Goal: Check status: Check status

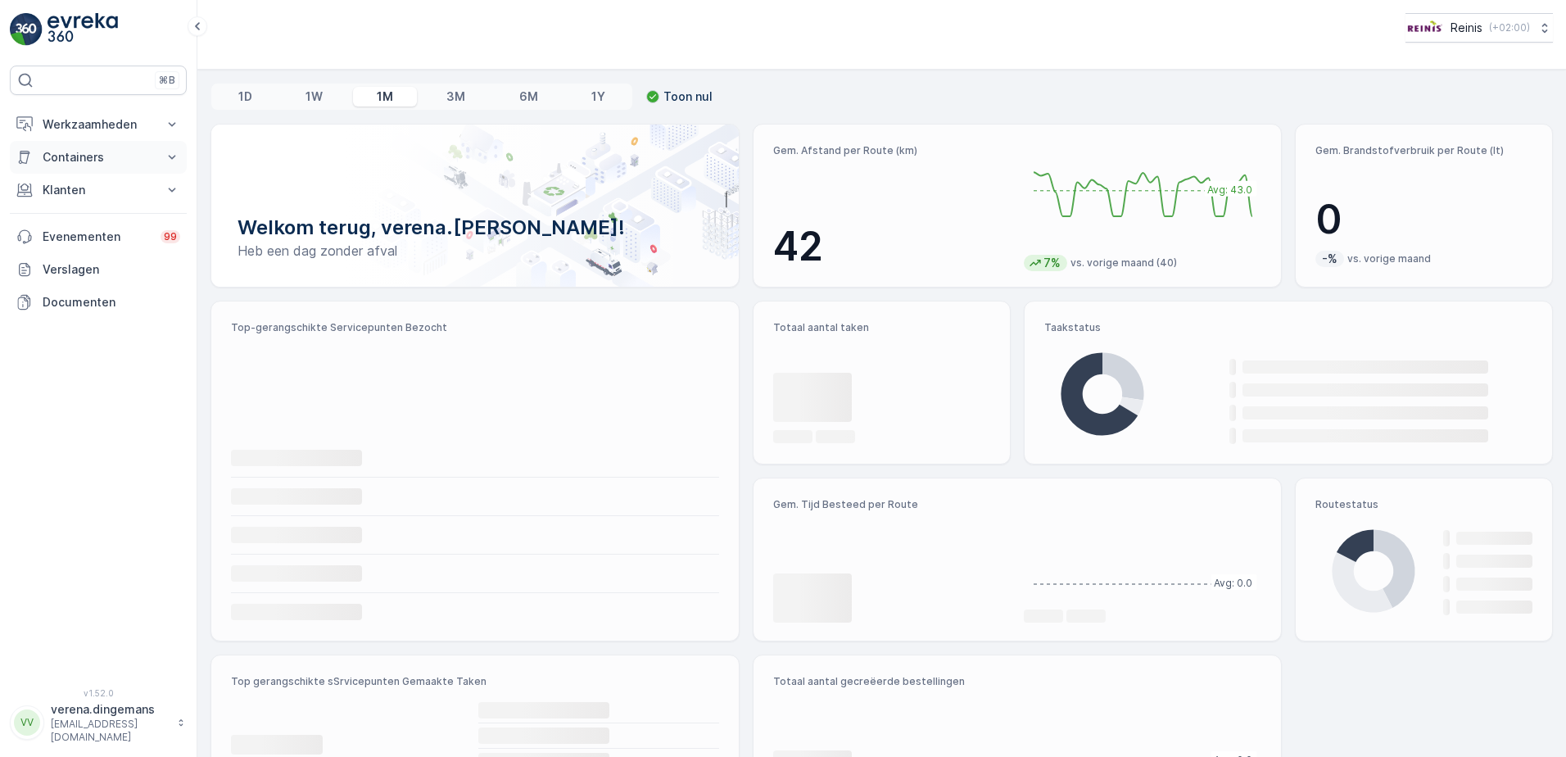
drag, startPoint x: 81, startPoint y: 157, endPoint x: 79, endPoint y: 167, distance: 10.1
click at [80, 157] on p "Containers" at bounding box center [98, 157] width 111 height 16
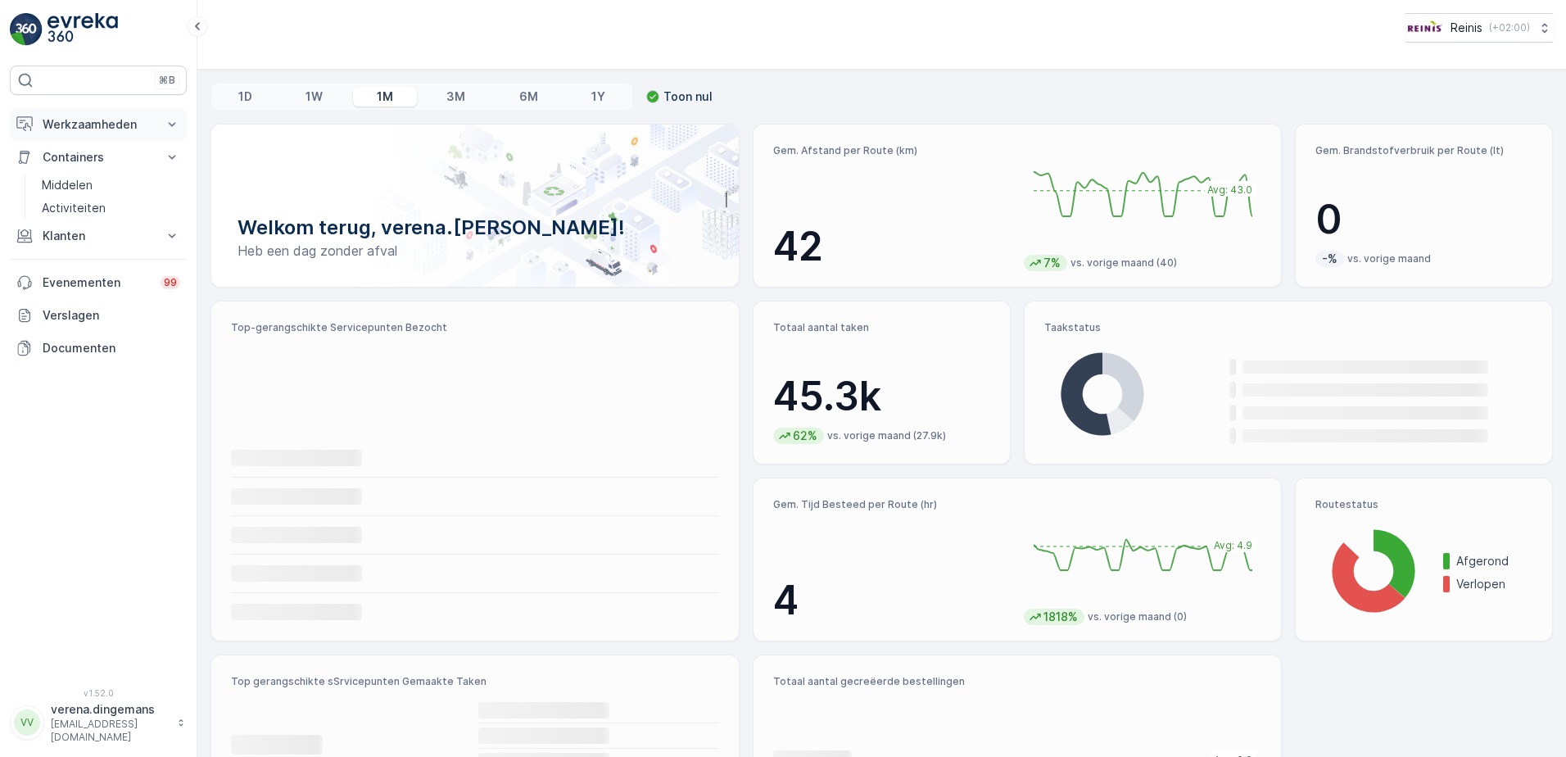
click at [101, 125] on p "Werkzaamheden" at bounding box center [98, 124] width 111 height 16
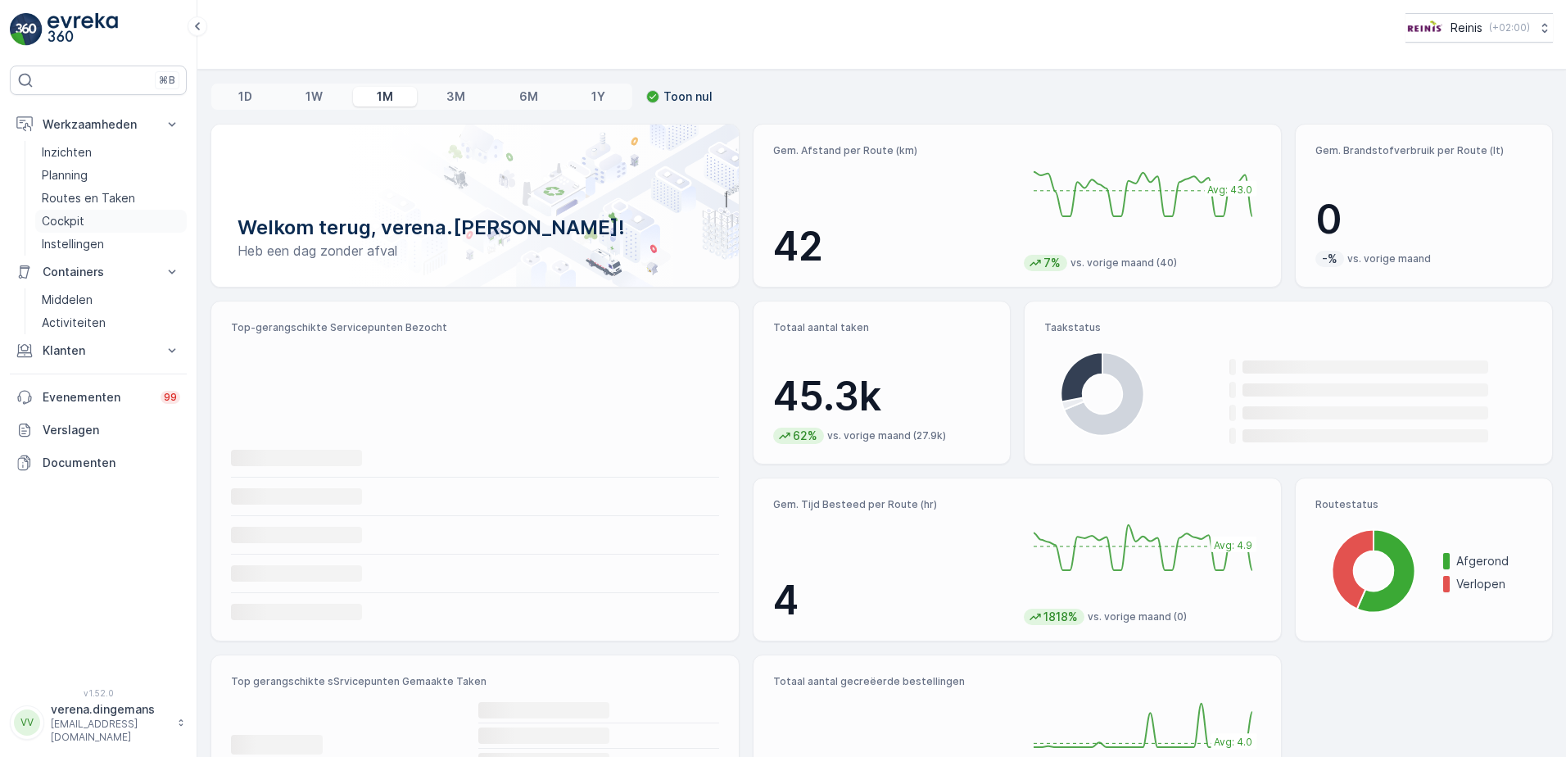
click at [65, 225] on p "Cockpit" at bounding box center [63, 221] width 43 height 16
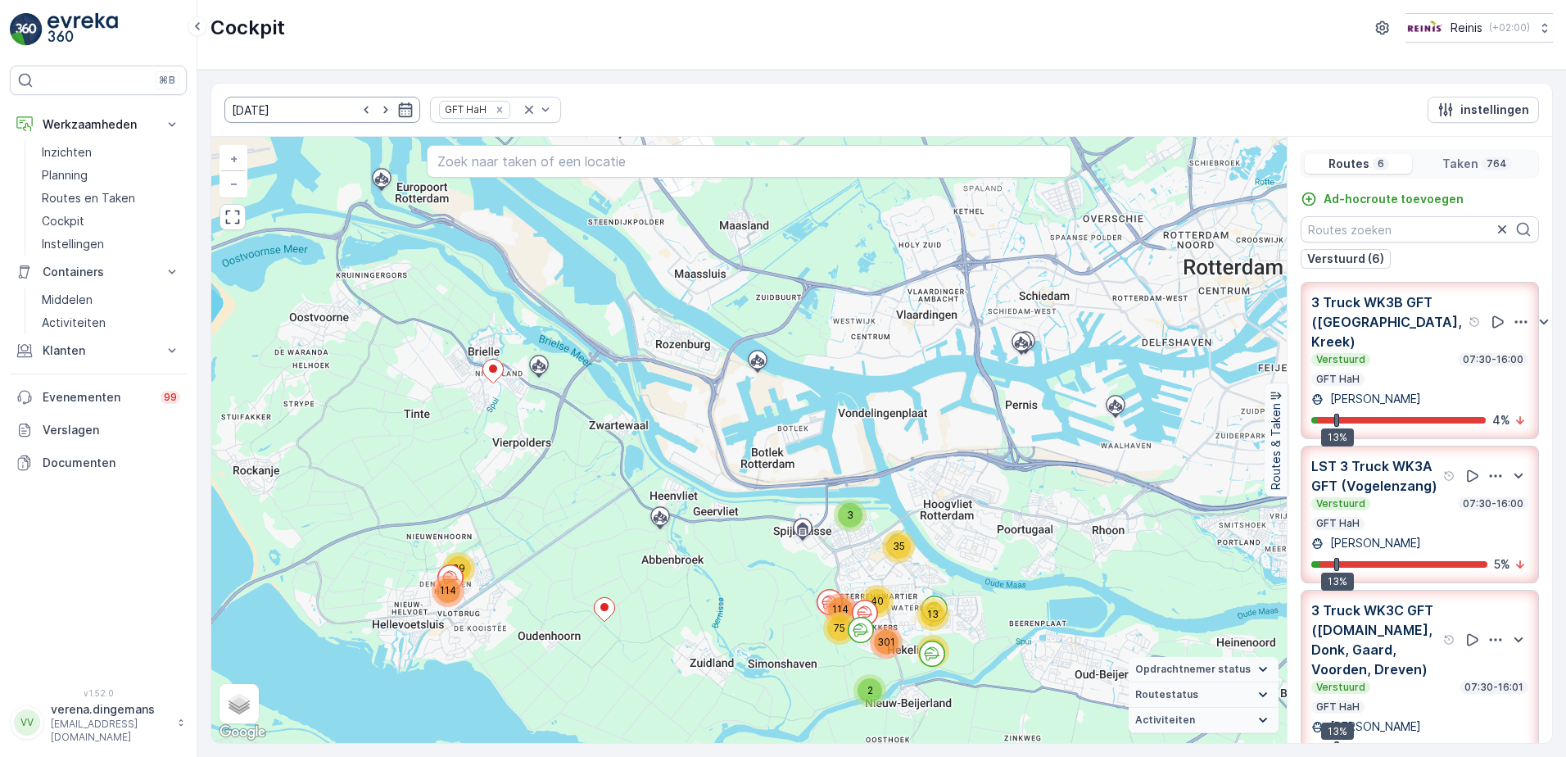
click at [396, 103] on input "[DATE]" at bounding box center [322, 110] width 196 height 26
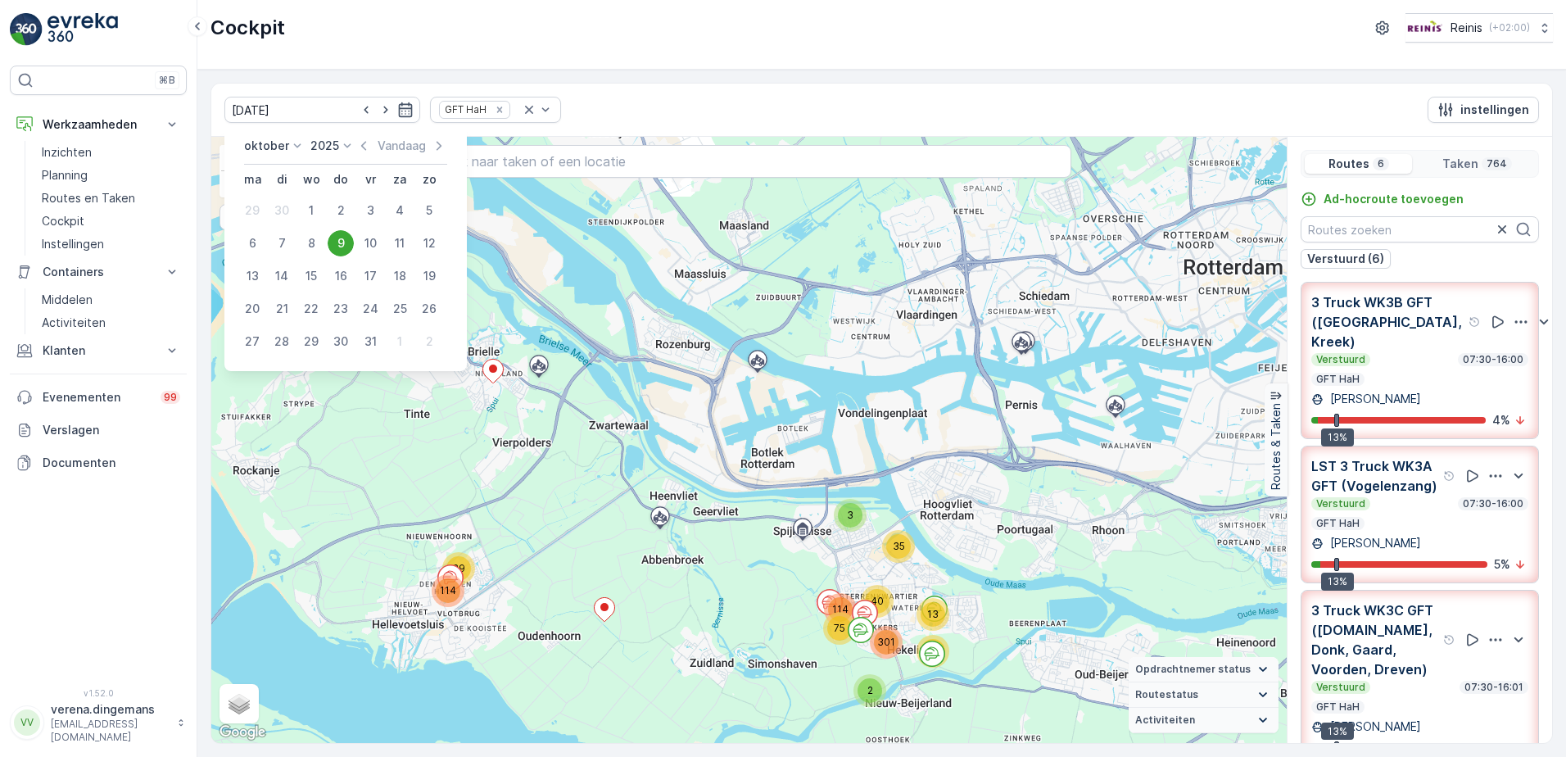
click at [306, 240] on div "8" at bounding box center [311, 243] width 26 height 26
type input "[DATE]"
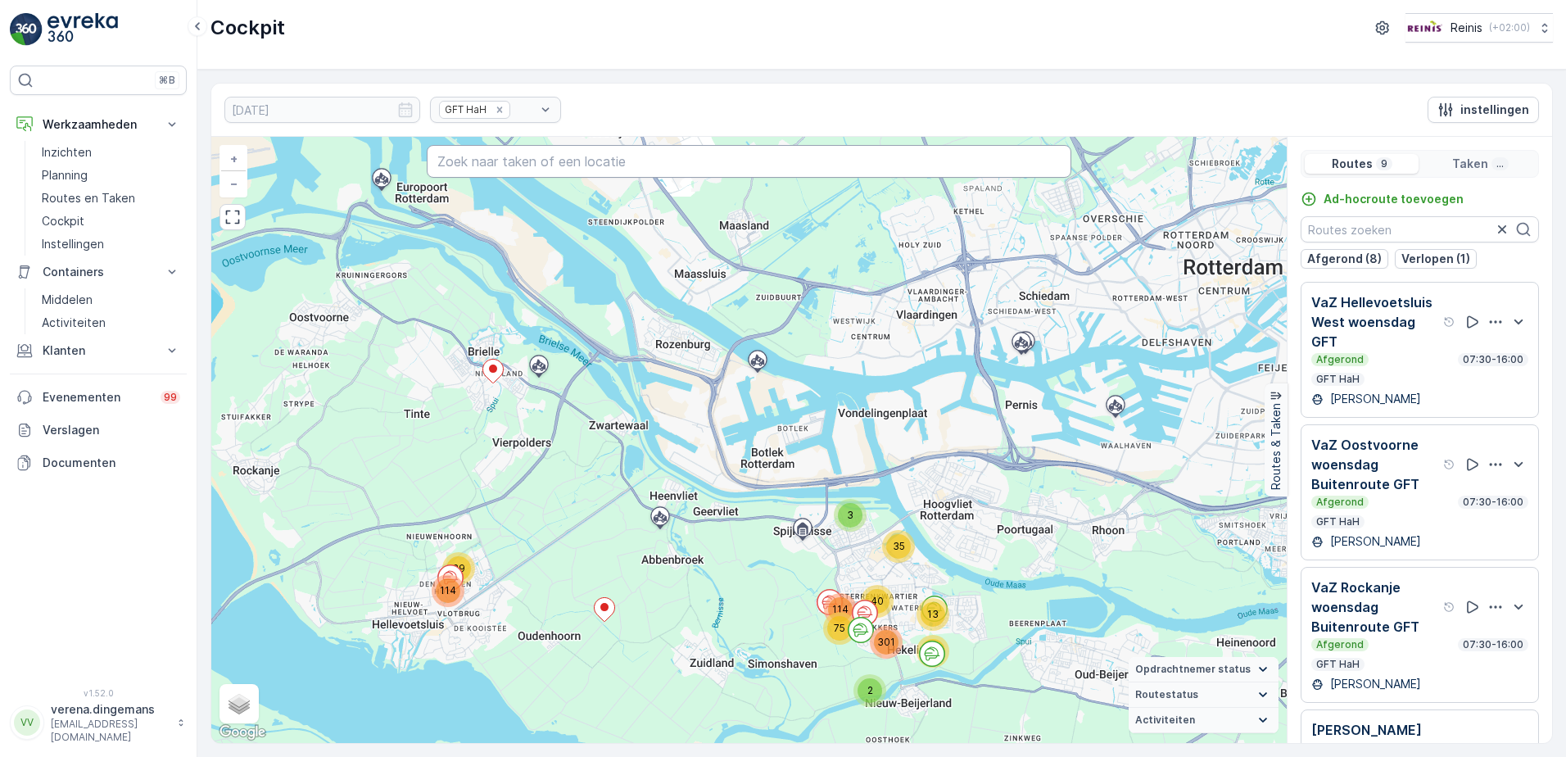
click at [484, 161] on input "text" at bounding box center [750, 161] width 646 height 33
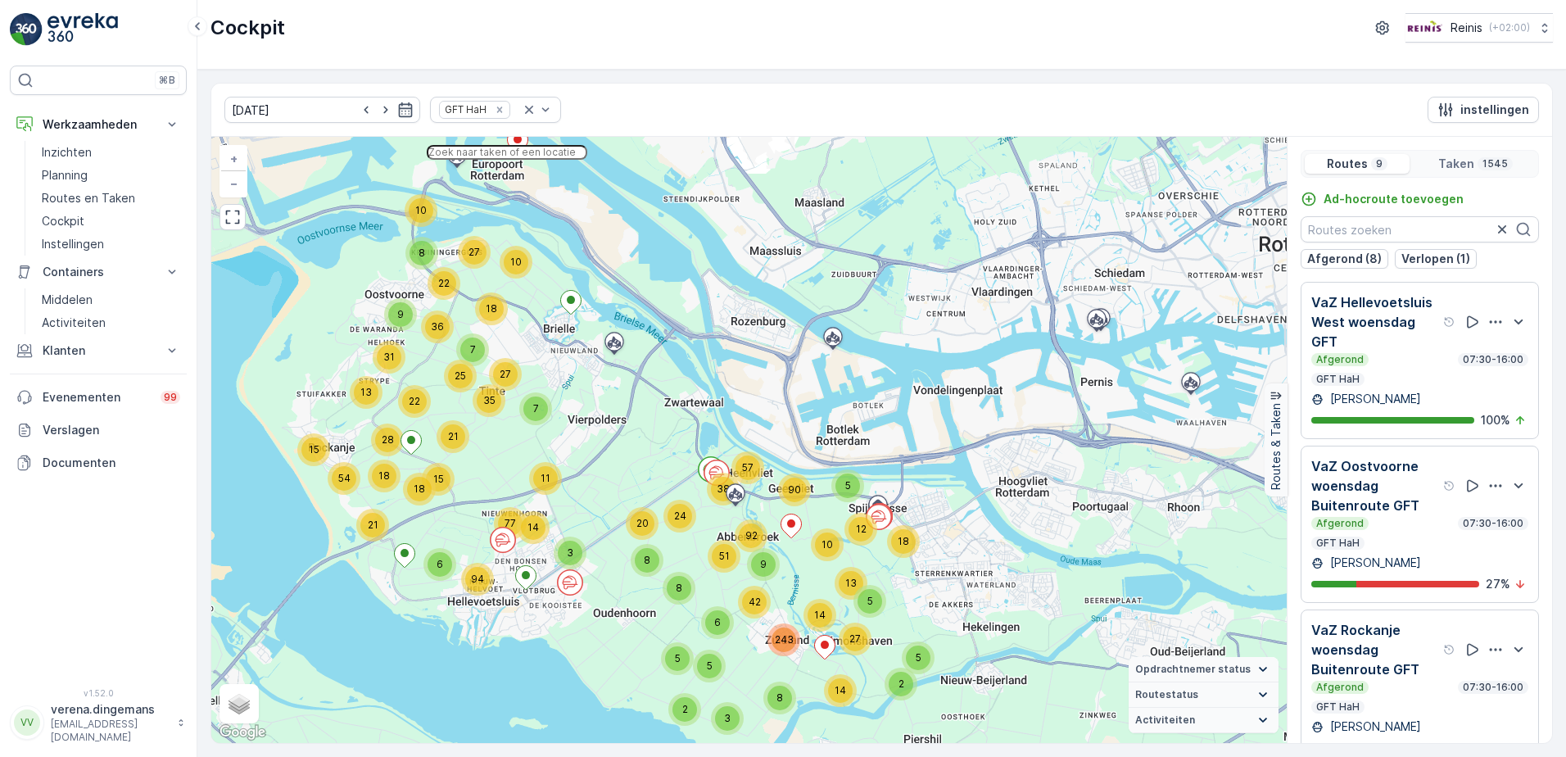
paste input "[GEOGRAPHIC_DATA]"
type input "[GEOGRAPHIC_DATA]"
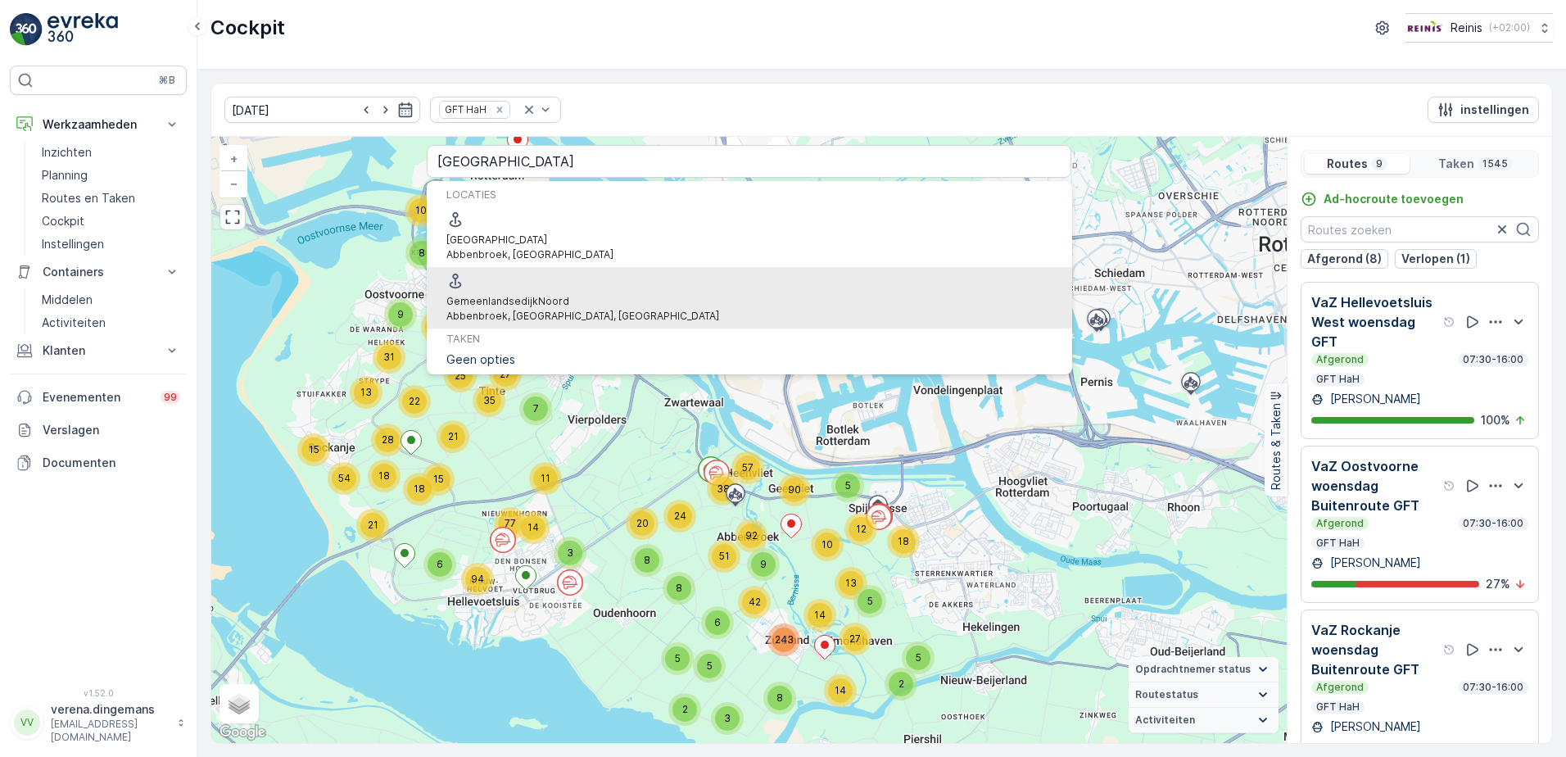
click at [591, 294] on span "[GEOGRAPHIC_DATA]" at bounding box center [582, 301] width 273 height 15
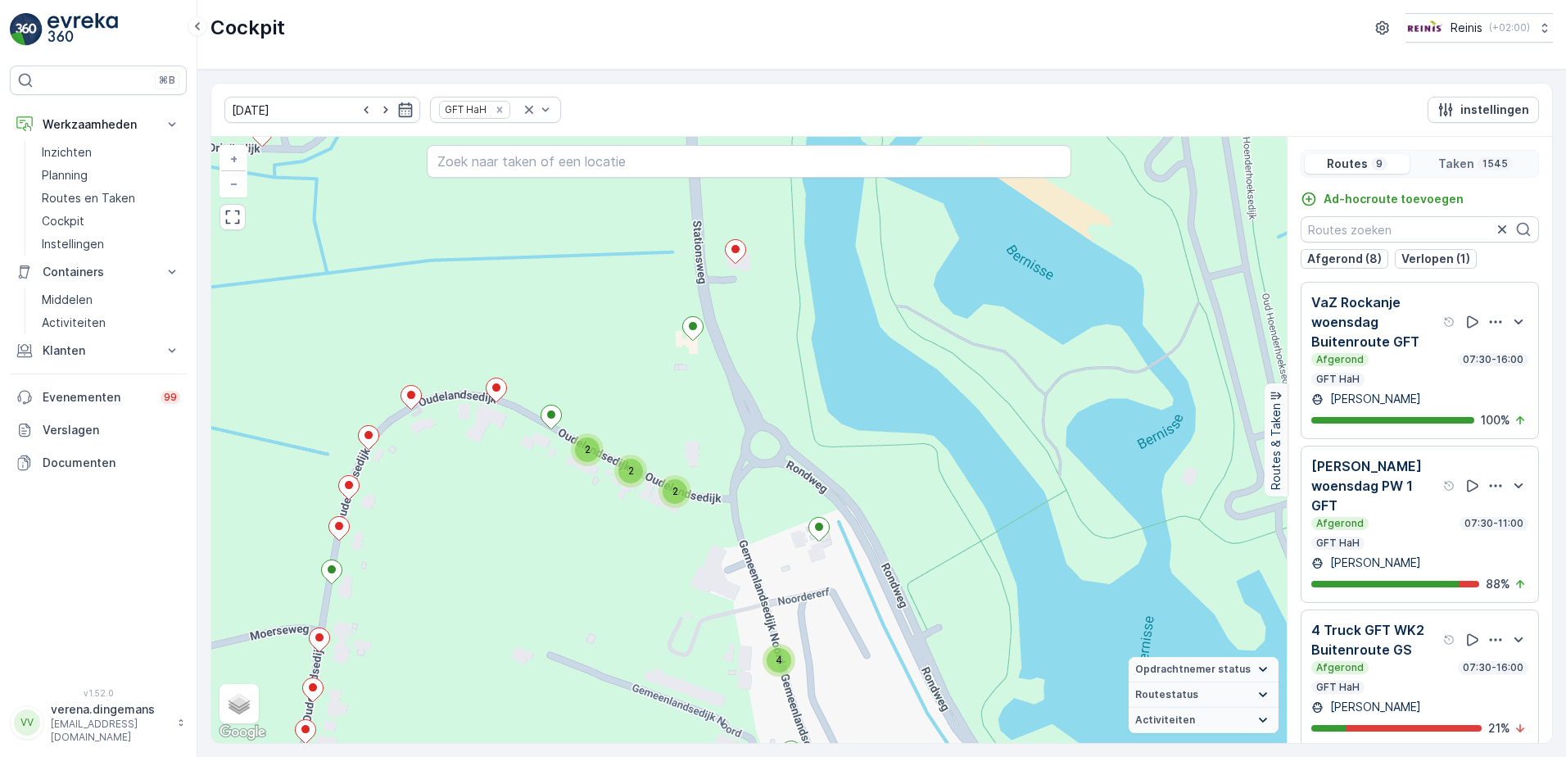
scroll to position [410, 0]
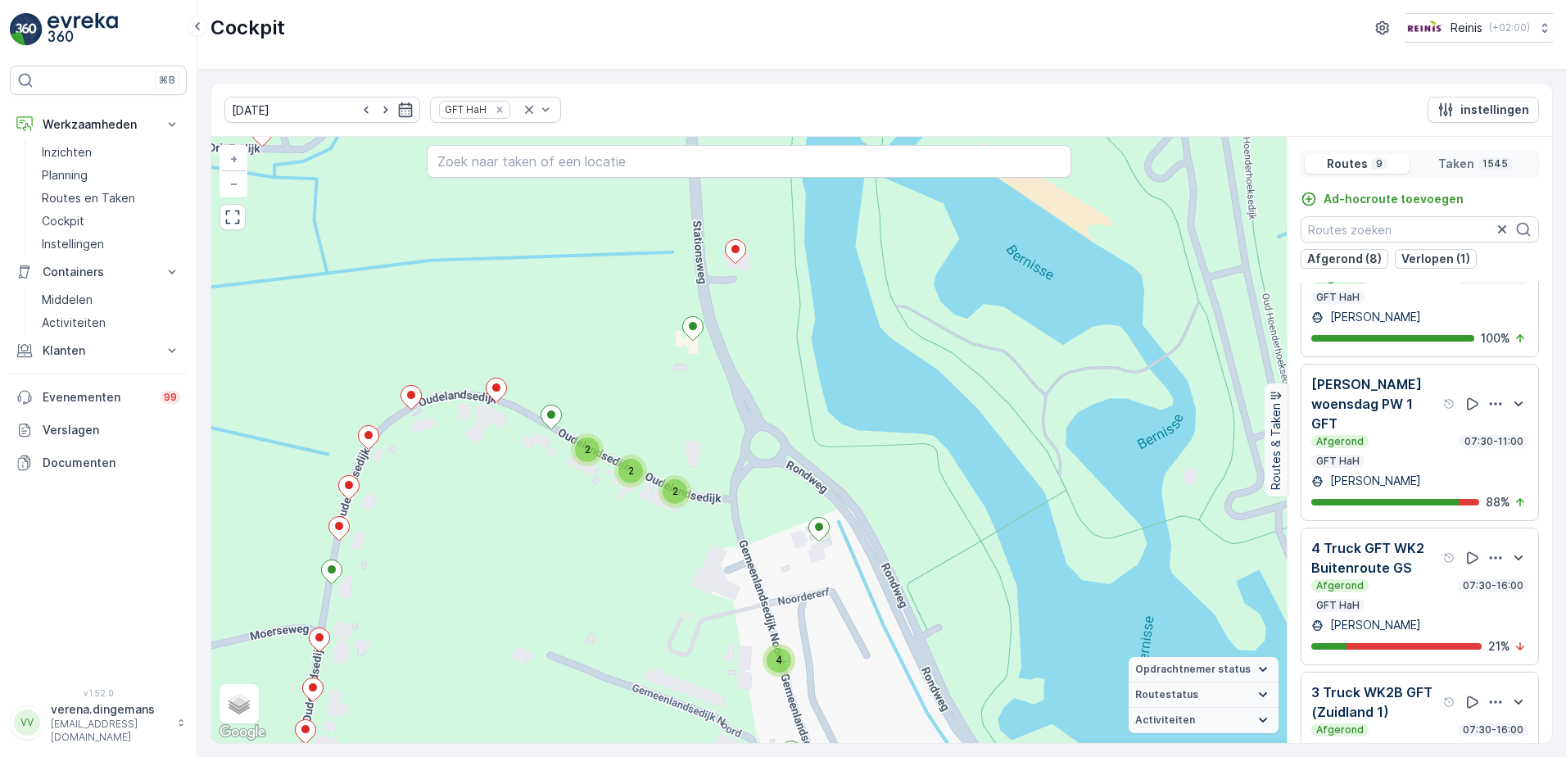
click at [1398, 592] on div "Afgerond 07:30-16:00" at bounding box center [1420, 585] width 217 height 13
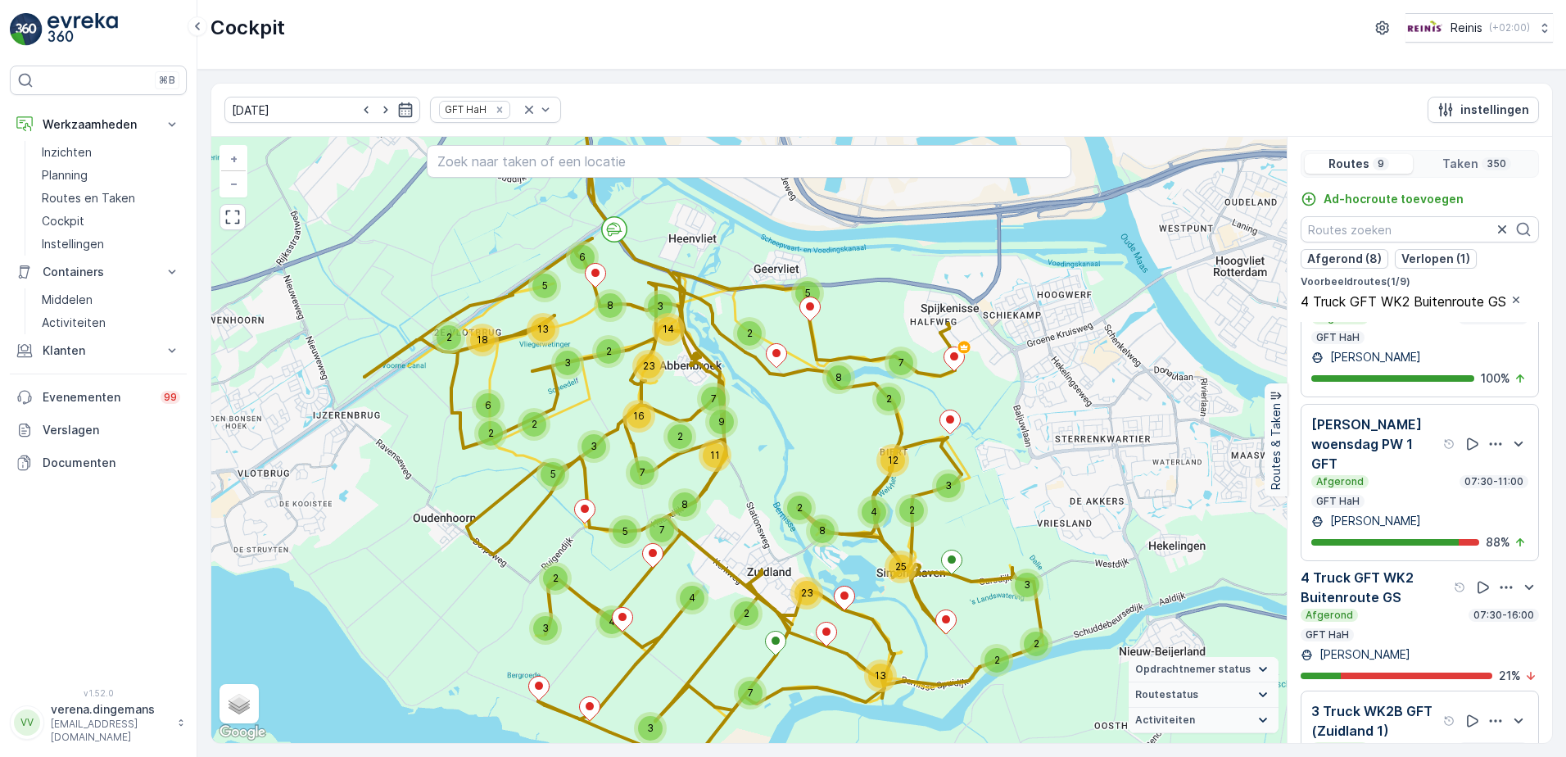
drag, startPoint x: 986, startPoint y: 351, endPoint x: 978, endPoint y: 403, distance: 52.9
click at [978, 403] on div "2 2 3 7 13 25 3 2 12 5 2 5 6 2 2 18 2 3 4 3 5 7 4 2 8 9 11 8 4 2 23 7 2 23 3 16…" at bounding box center [749, 440] width 1076 height 606
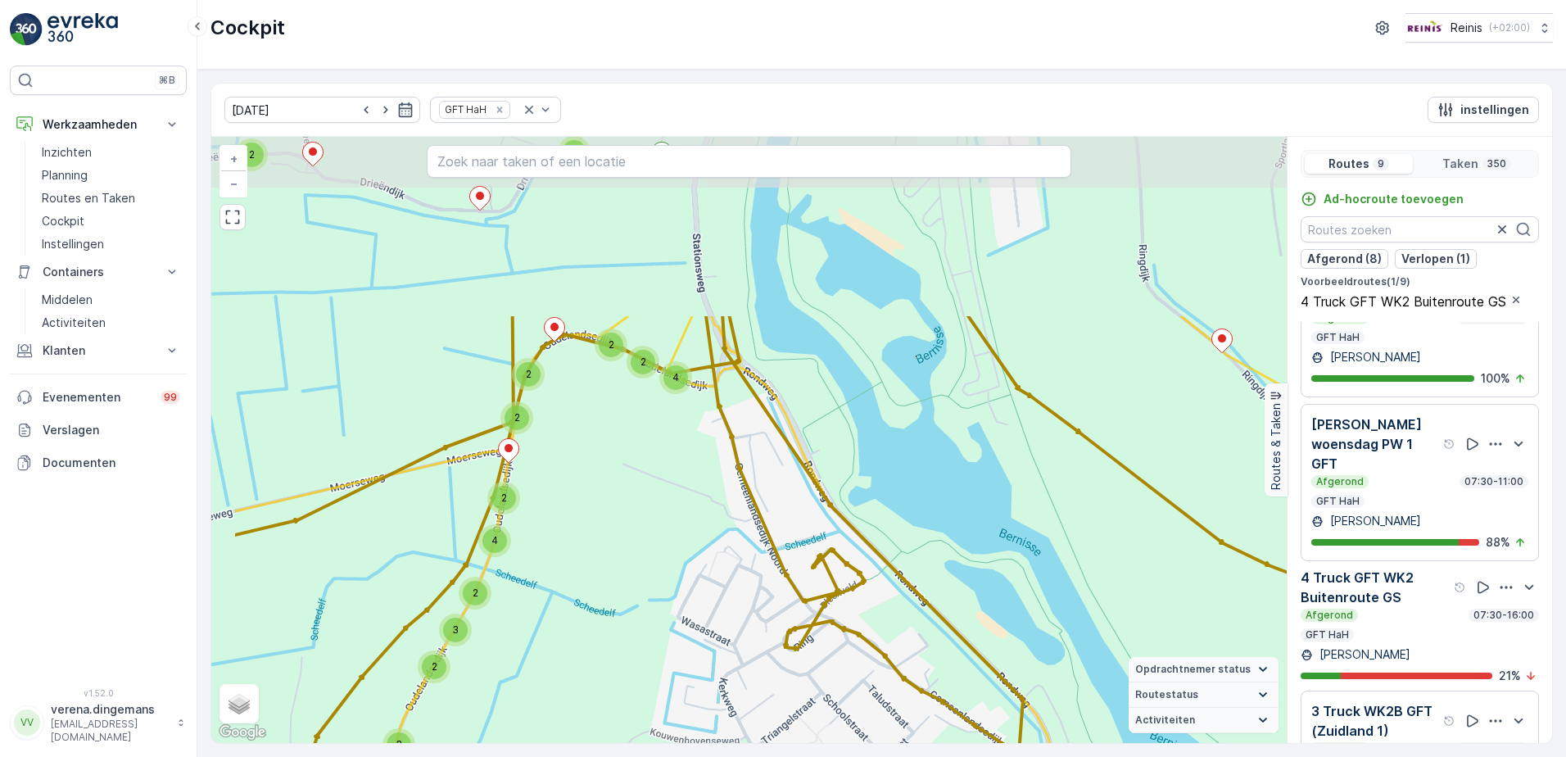
drag, startPoint x: 605, startPoint y: 342, endPoint x: 731, endPoint y: 570, distance: 260.0
click at [731, 570] on div "2 2 2 2 2 2 2 2 2 2 6 4 2 2 4 3 2 2 2 2 2 2 2 6 3 3 2 2 2 2 2 2 2 3 3 6 2 2 2 3…" at bounding box center [749, 440] width 1076 height 606
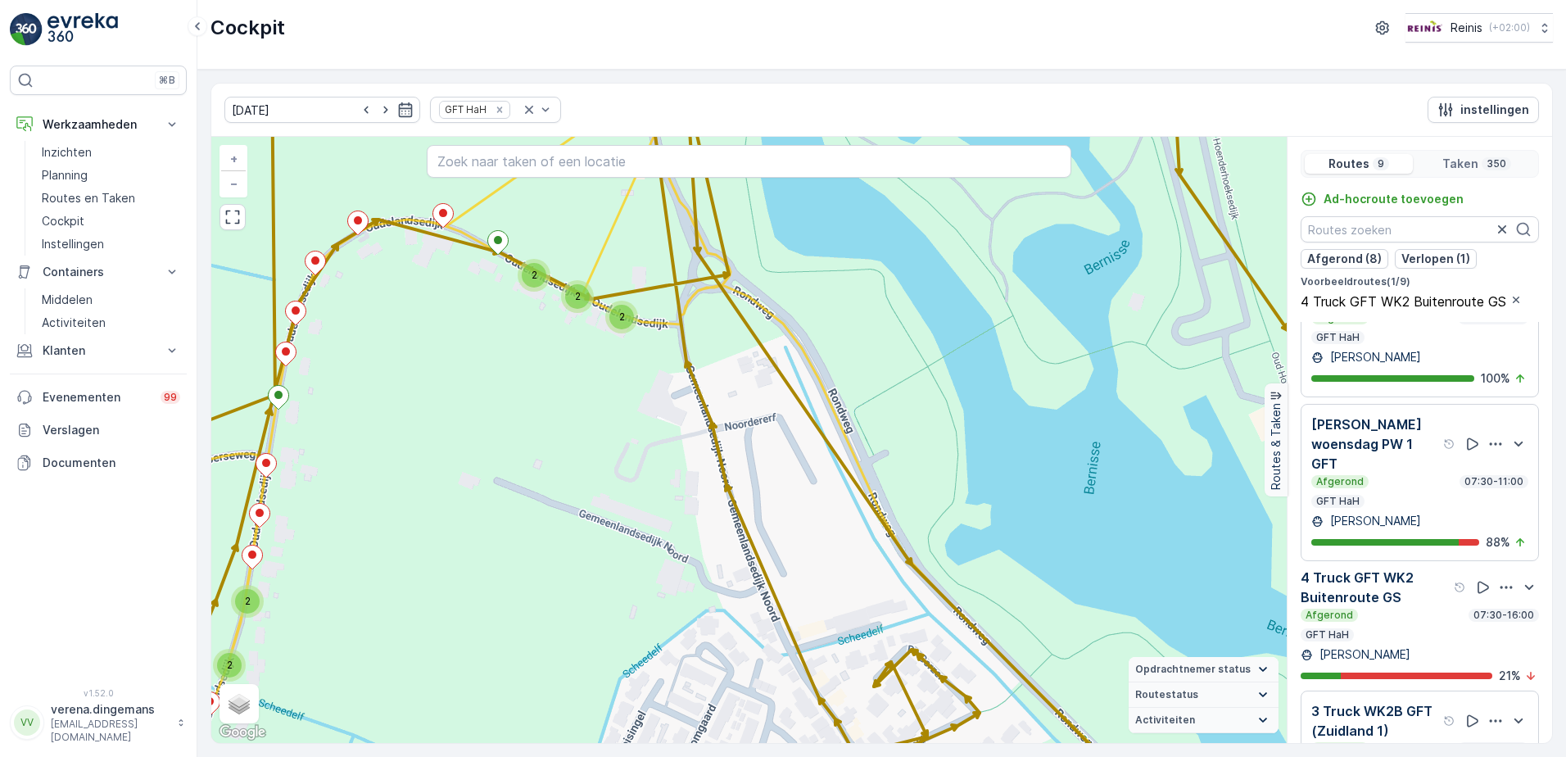
drag, startPoint x: 720, startPoint y: 398, endPoint x: 669, endPoint y: 460, distance: 79.7
click at [650, 446] on div "2 2 2 2 2 2 5 2 2 2 3 2 2 2 6 2 2 2 2 3 3 2 2 2 2 2 2 2 2 7 6 2 2 2 2 2 2 2 2 2…" at bounding box center [749, 440] width 1076 height 606
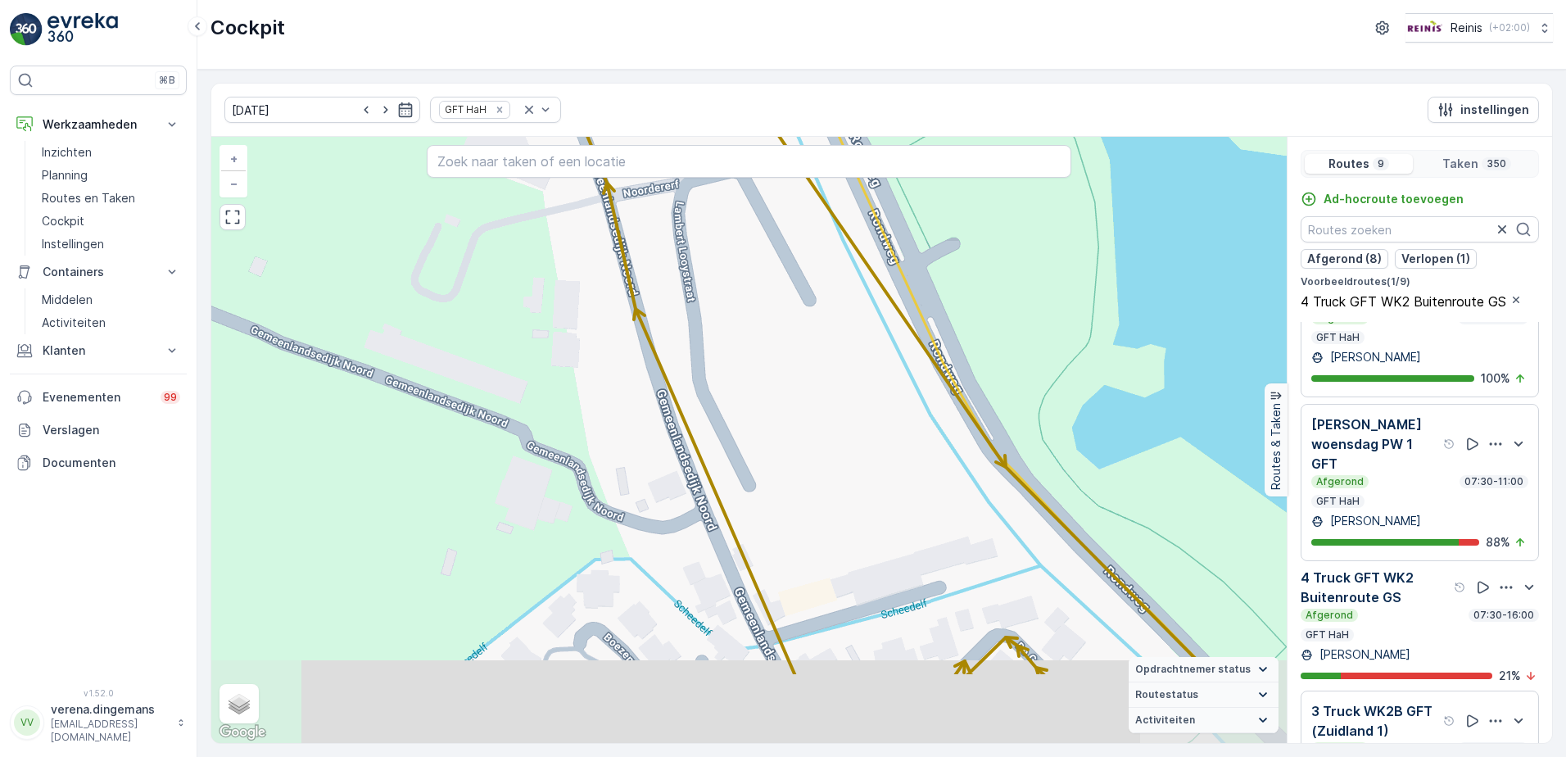
drag, startPoint x: 743, startPoint y: 607, endPoint x: 646, endPoint y: 472, distance: 166.2
click at [646, 472] on div "2 2 2 2 2 2 2 2 2 2 3 2 2 2 5 2 3 2 2 2 2 7 6 2 2 2 2 2 2 2 3 2 2 2 2 2 2 2 2 2…" at bounding box center [749, 440] width 1076 height 606
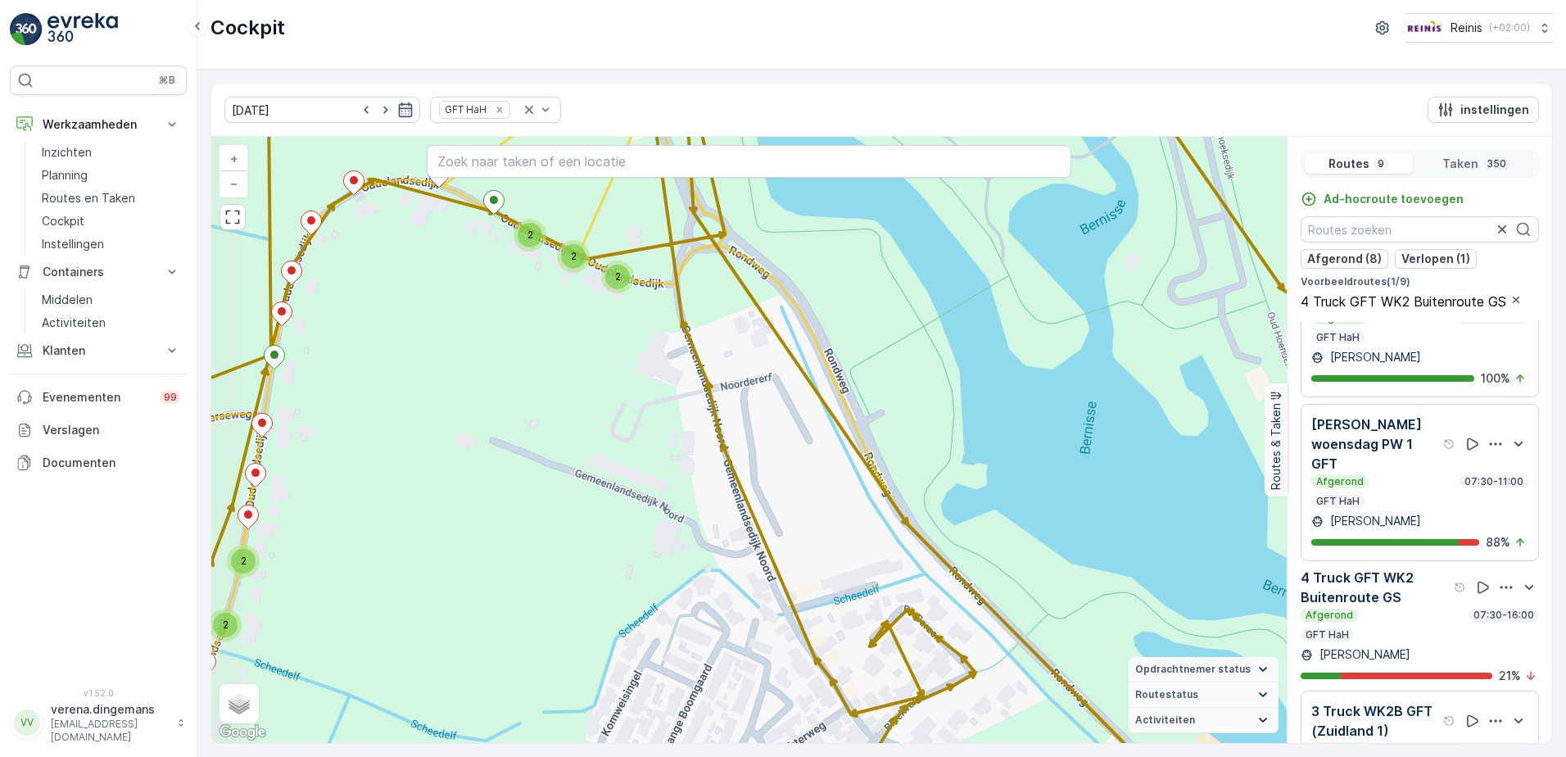
drag, startPoint x: 541, startPoint y: 439, endPoint x: 624, endPoint y: 497, distance: 101.1
click at [624, 497] on div "2 2 2 2 2 2 5 2 2 2 3 2 2 2 6 2 2 2 2 3 3 2 2 2 2 2 2 2 2 7 6 2 2 2 2 2 2 2 2 2…" at bounding box center [749, 440] width 1076 height 606
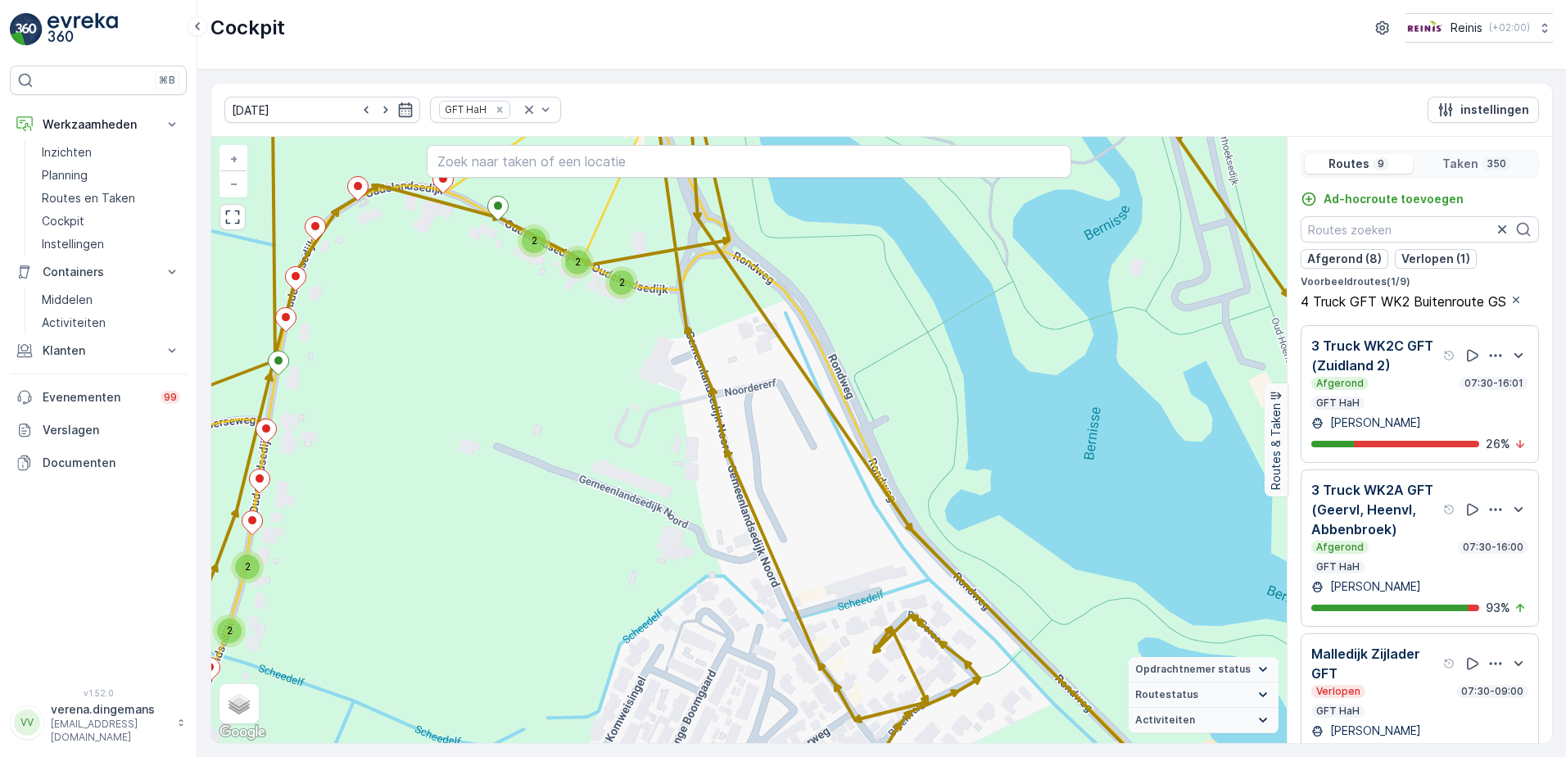
scroll to position [41, 0]
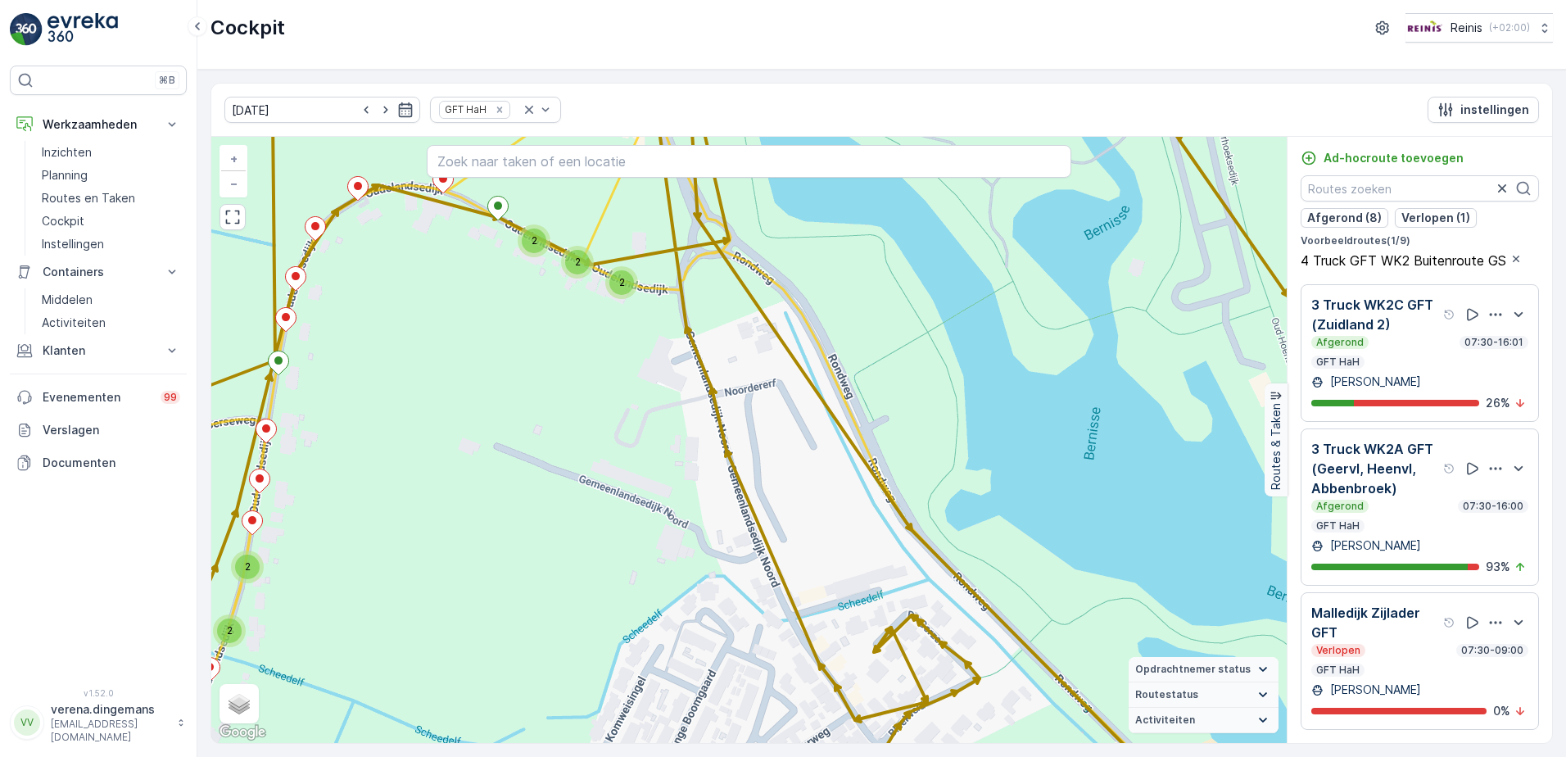
click at [1432, 501] on div "Afgerond 07:30-16:00" at bounding box center [1420, 506] width 217 height 13
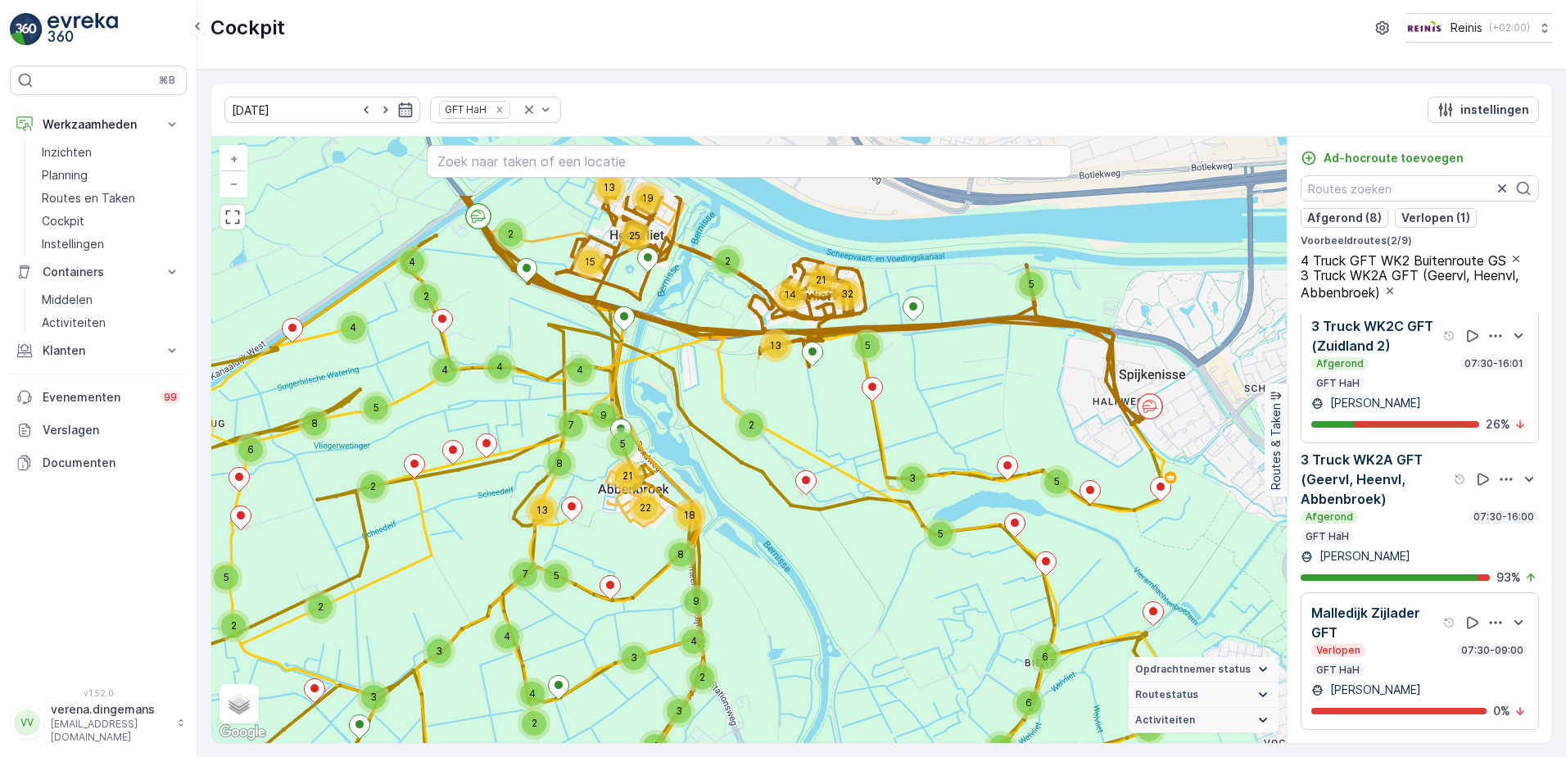
click at [578, 455] on div "2 2 4 4 5 3 11 8 2 5 2 6 2 3 3 5 2 5 5 2 2 2 5 19 3 6 5 8 7 3 2 3 3 4 3 4 9 4 2…" at bounding box center [749, 440] width 1076 height 606
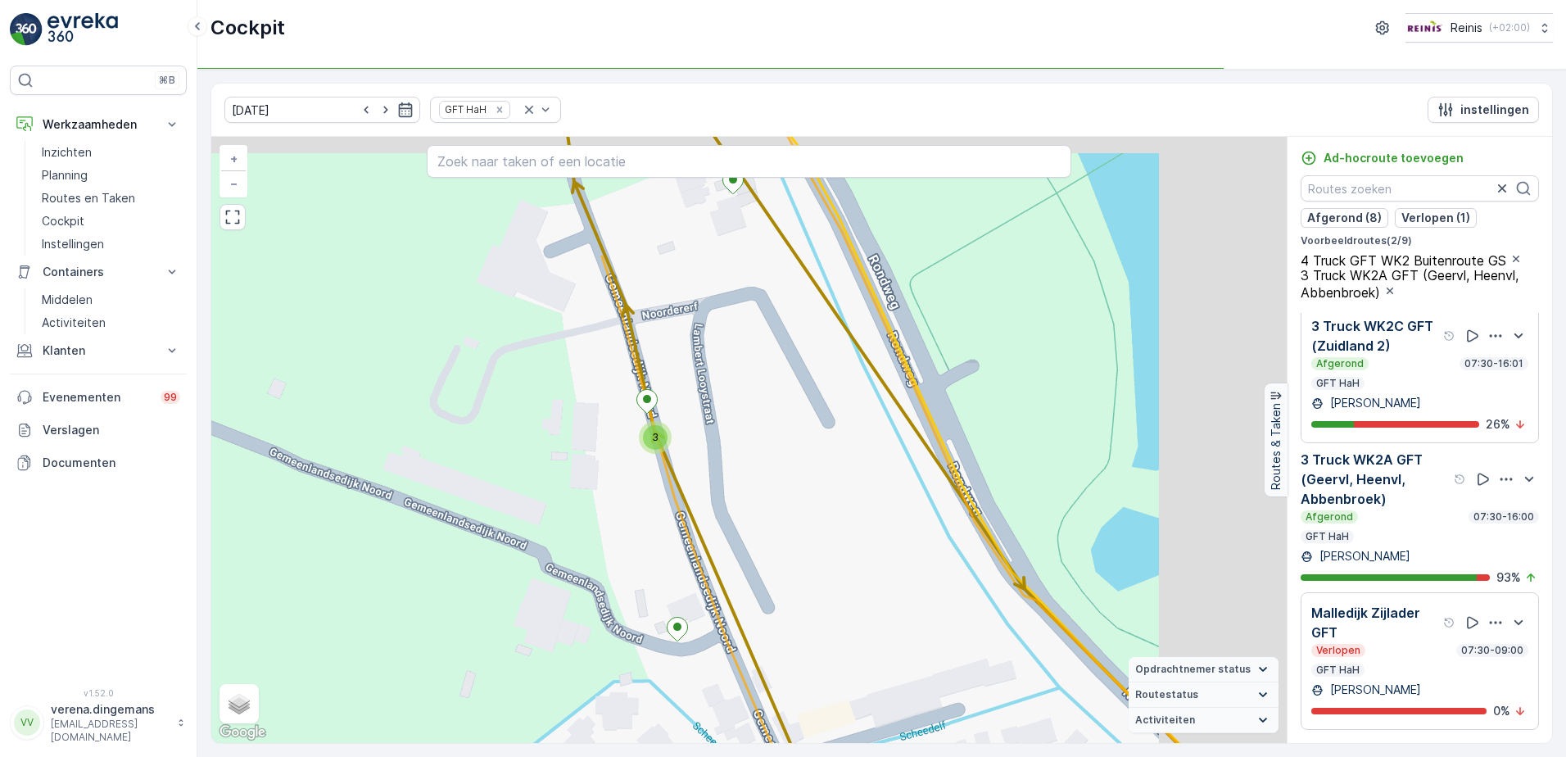
drag, startPoint x: 759, startPoint y: 447, endPoint x: 605, endPoint y: 476, distance: 156.7
click at [605, 476] on div "2 2 2 2 2 2 2 2 2 2 3 2 2 3 2 2 2 3 2 2 2 2 2 2 2 2 2 3 2 2 5 2 3 2 2 2 2 7 6 2…" at bounding box center [749, 440] width 1076 height 606
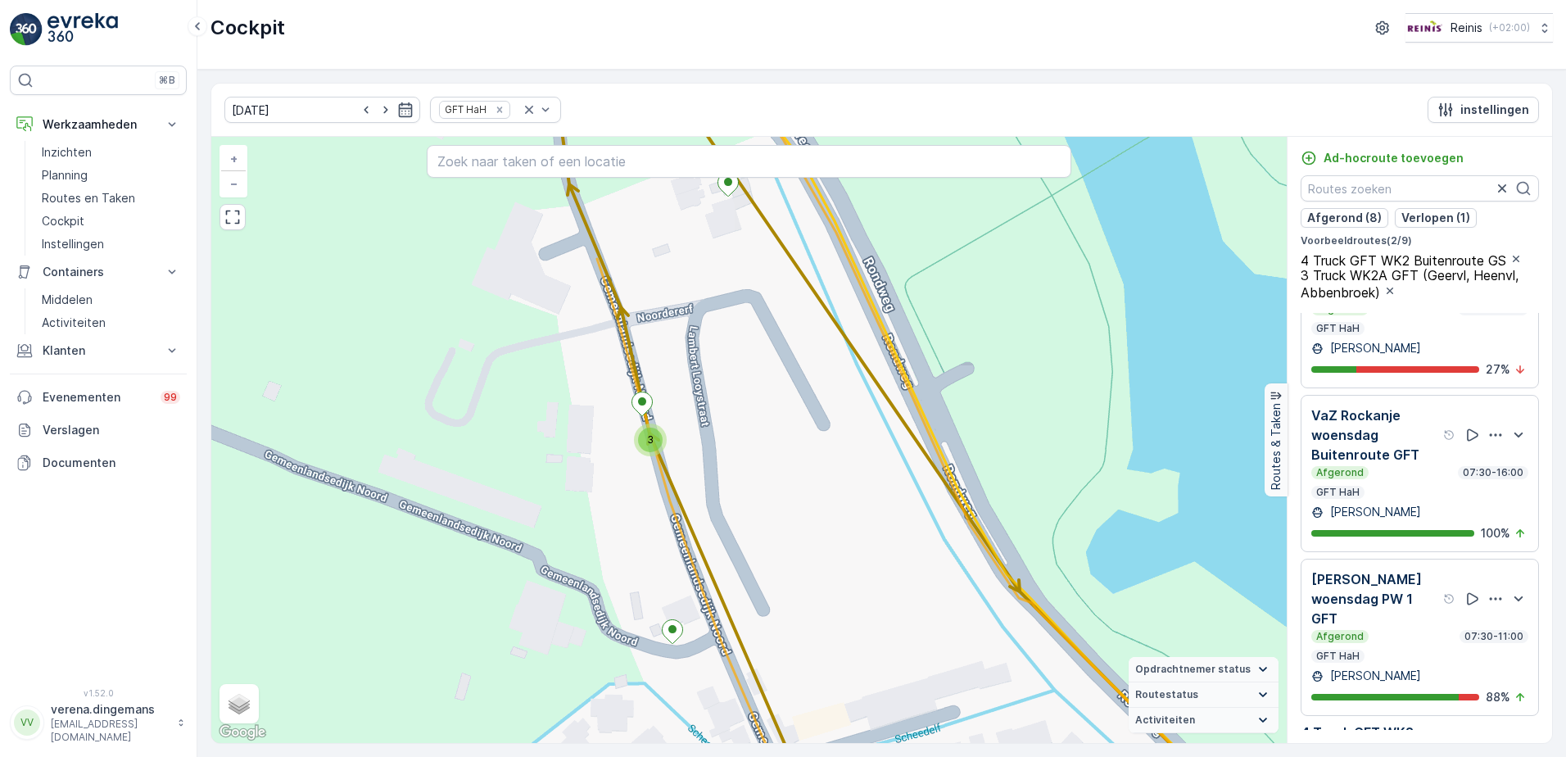
scroll to position [492, 0]
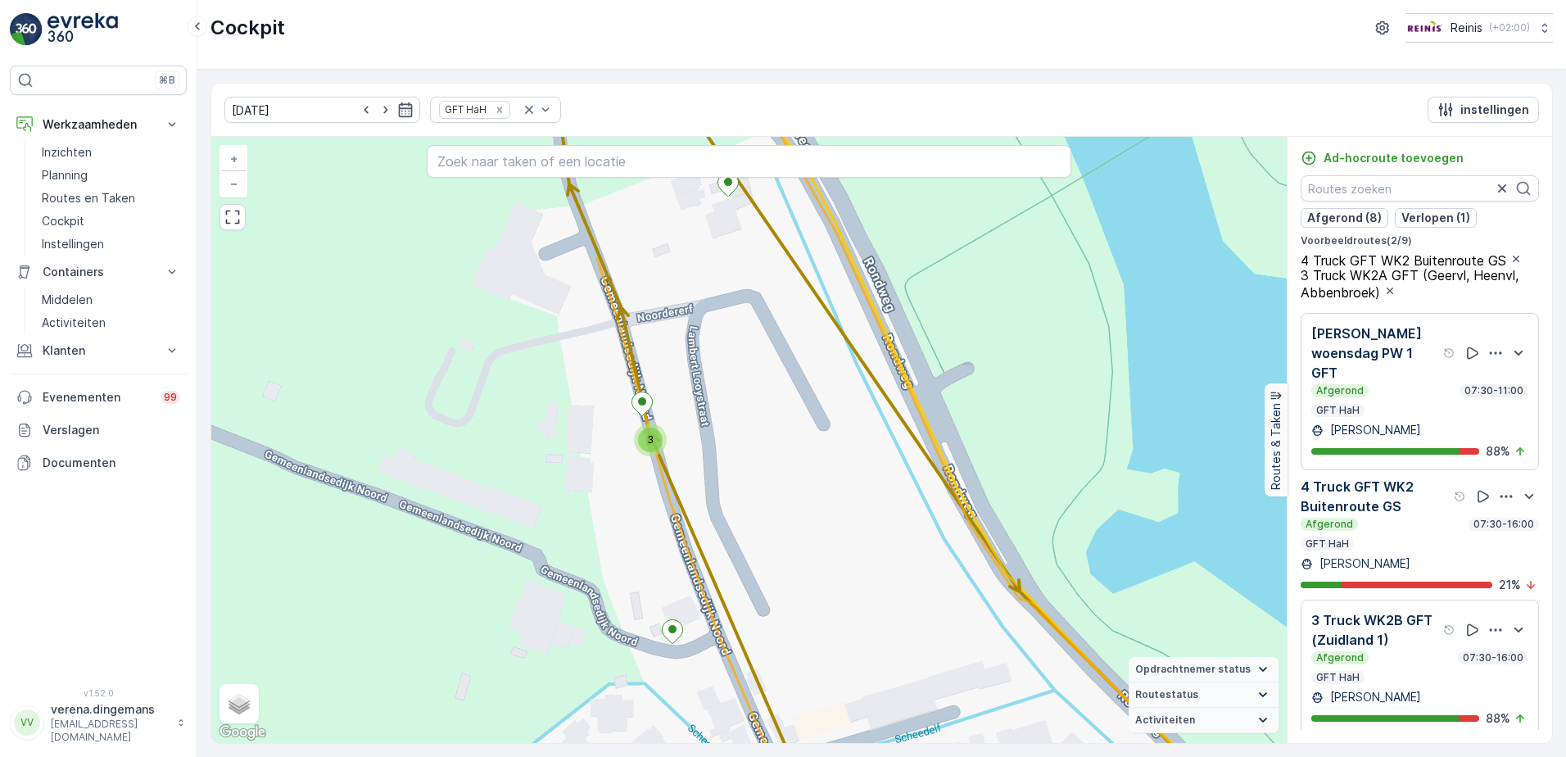
drag, startPoint x: 1400, startPoint y: 550, endPoint x: 547, endPoint y: 459, distance: 857.6
click at [1398, 546] on div "4 Truck GFT WK2 Buitenroute GS Afgerond 07:30-16:00 GFT HaH" at bounding box center [1420, 514] width 238 height 74
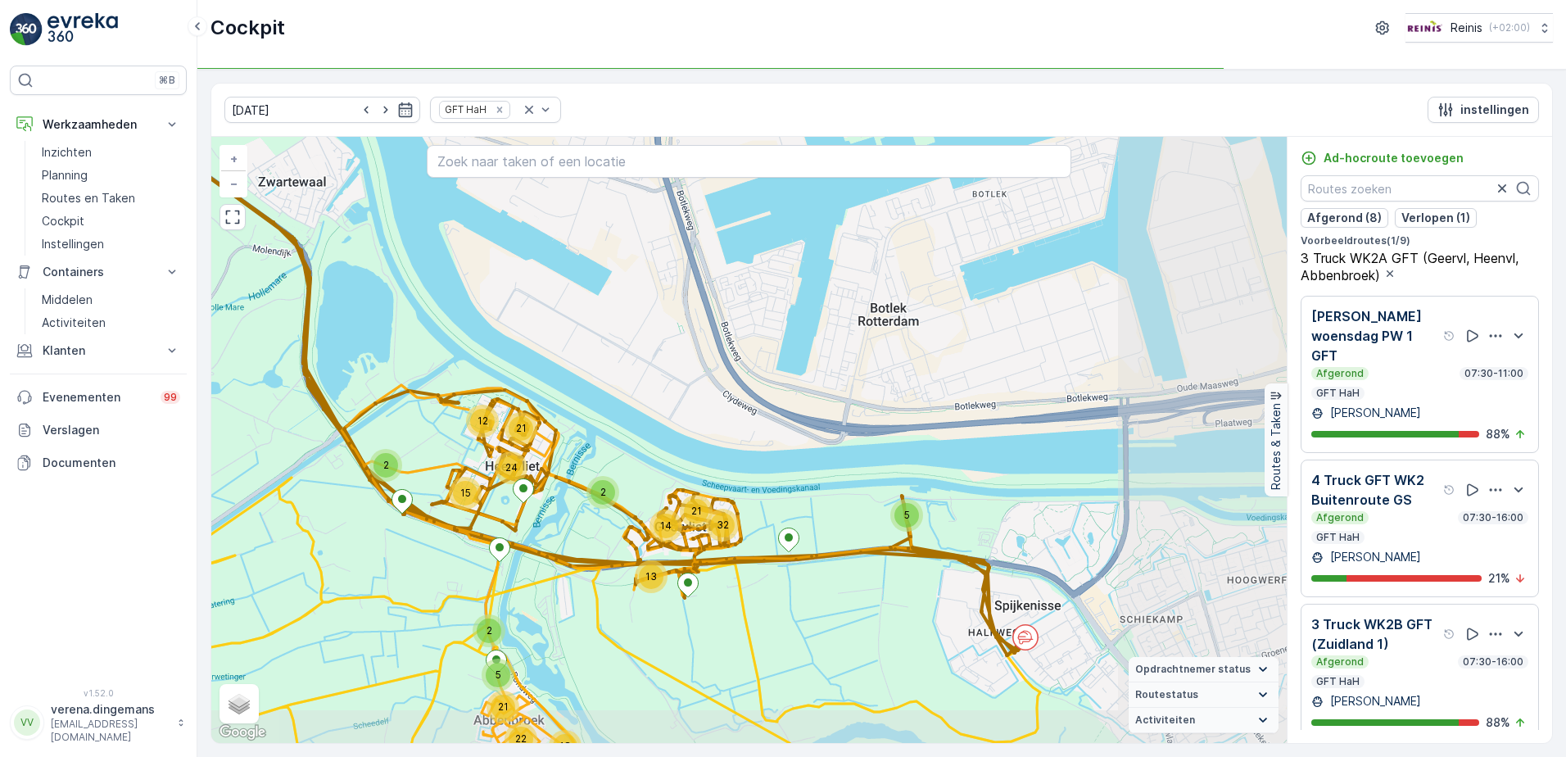
drag, startPoint x: 786, startPoint y: 574, endPoint x: 616, endPoint y: 537, distance: 173.7
click at [616, 537] on div "24 12 21 2 21 14 13 32 15 2 22 18 5 21 2 5 + − Satelliet stappenplan Terrein Hy…" at bounding box center [749, 440] width 1076 height 606
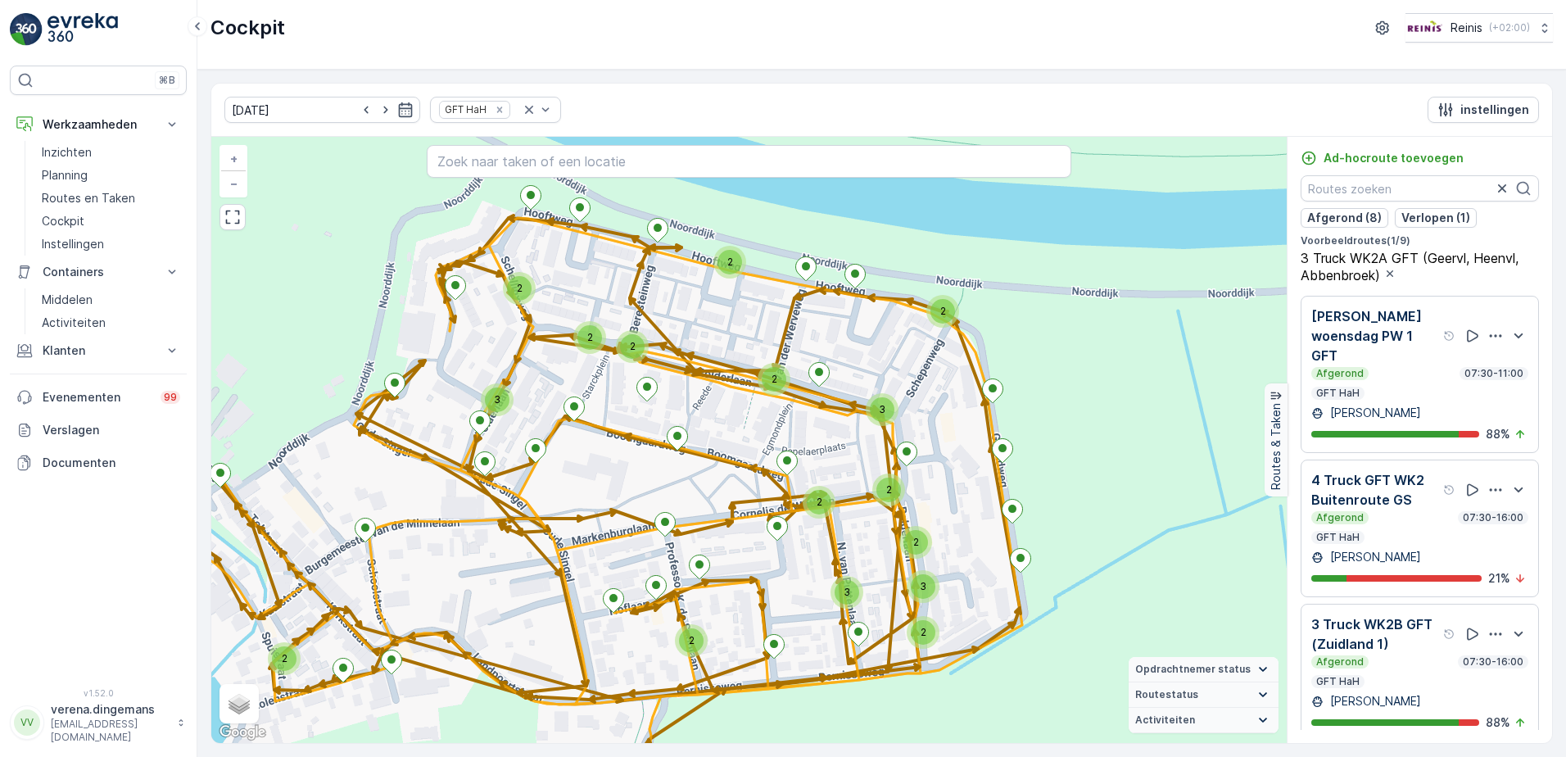
drag, startPoint x: 721, startPoint y: 400, endPoint x: 588, endPoint y: 478, distance: 153.8
click at [588, 478] on div "2 2 2 3 2 2 2 2 2 2 2 2 2 2 3 2 3 4 2 2 3 2 2 2 3 2 3 2 3 2 2 2 3 2 3 3 13 3 3 …" at bounding box center [749, 440] width 1076 height 606
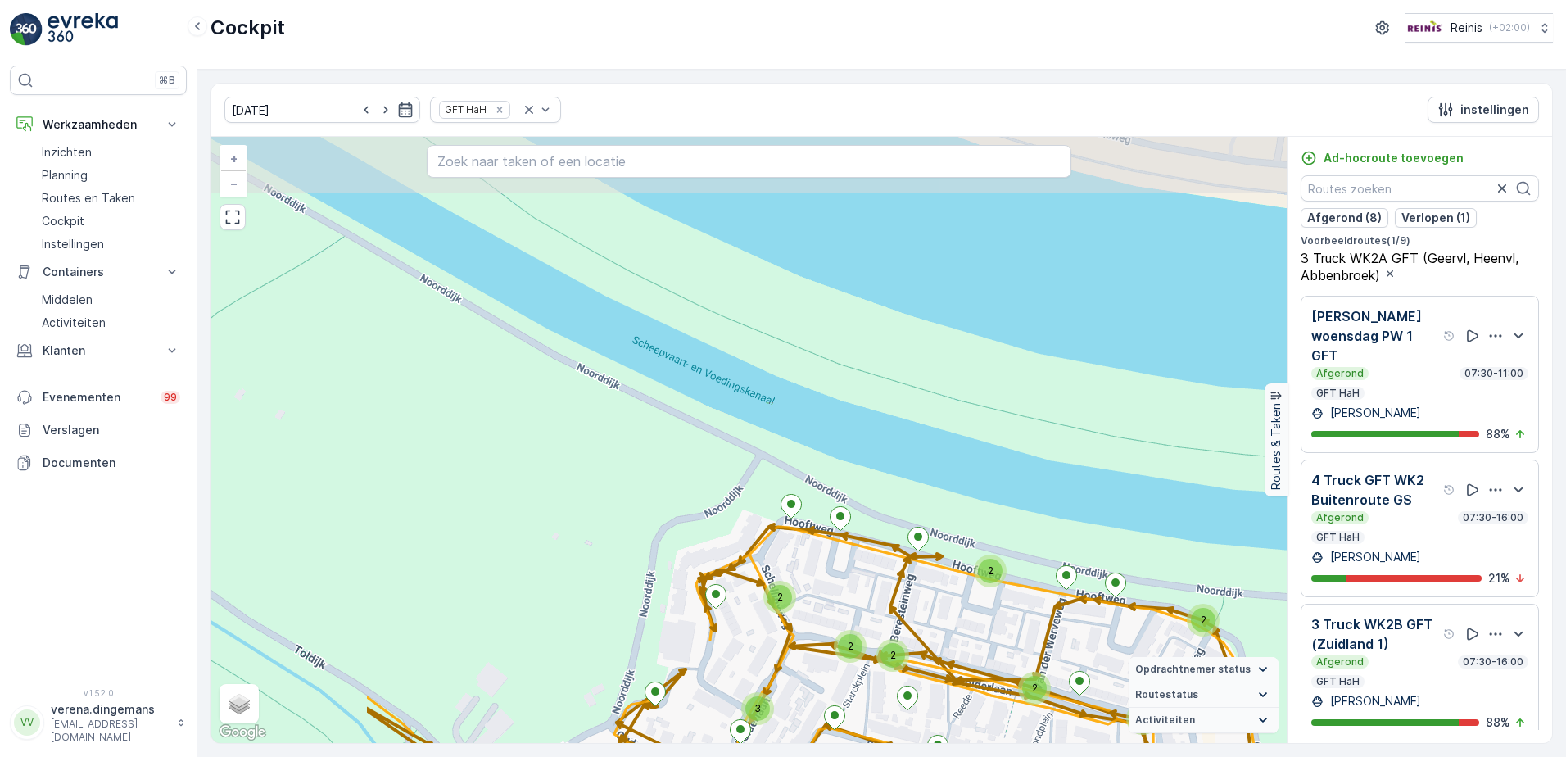
drag, startPoint x: 341, startPoint y: 379, endPoint x: 604, endPoint y: 687, distance: 405.0
click at [604, 687] on div "2 2 2 3 2 2 2 2 2 2 2 2 2 2 3 2 3 4 2 2 3 2 2 2 3 2 3 2 3 2 2 2 3 2 3 3 13 3 3 …" at bounding box center [749, 440] width 1076 height 606
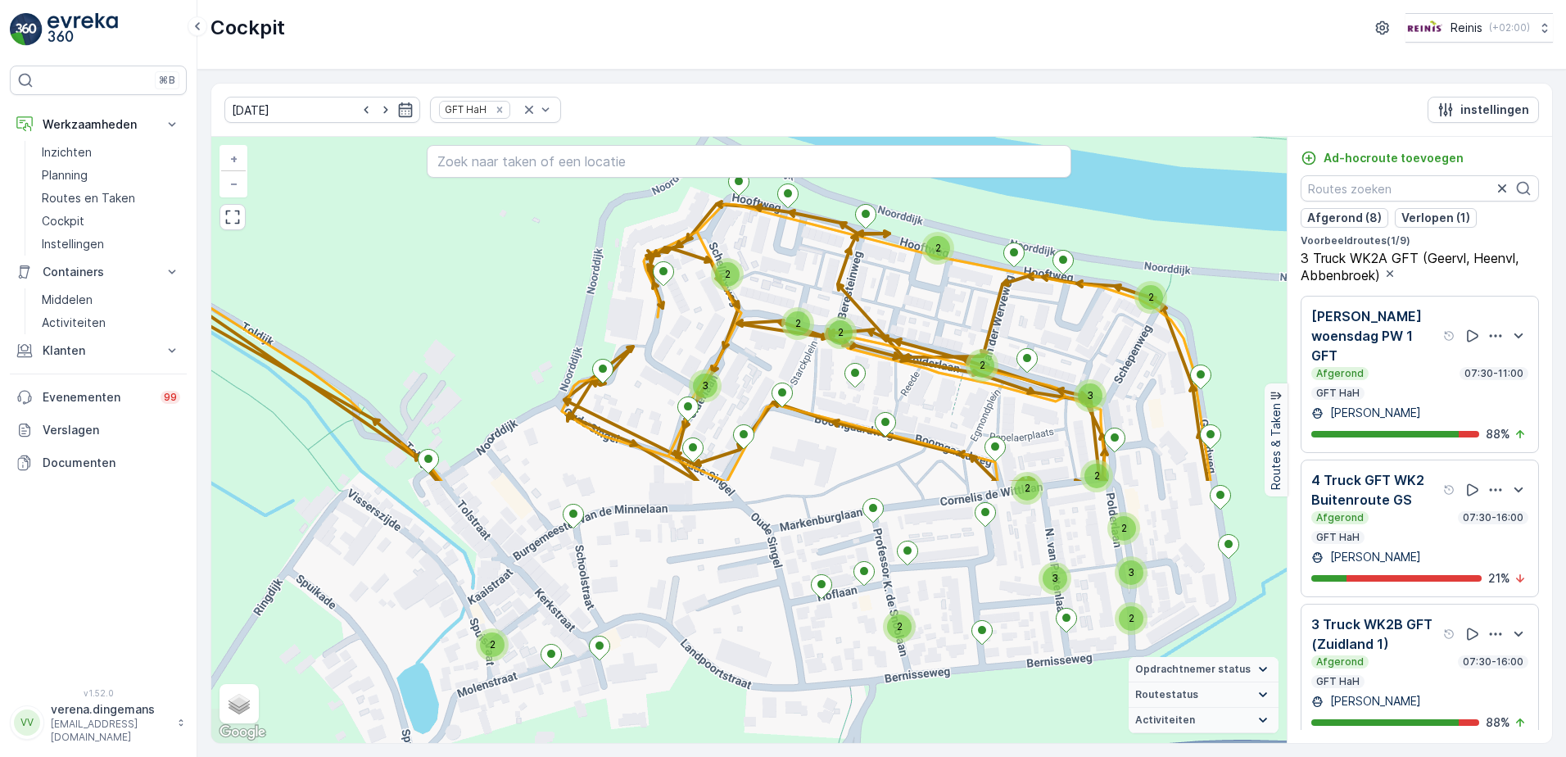
drag, startPoint x: 392, startPoint y: 661, endPoint x: 474, endPoint y: 374, distance: 299.2
click at [338, 340] on div "2 2 2 3 2 2 2 2 2 2 2 2 2 2 3 2 3 4 2 2 3 2 2 2 3 2 3 2 3 2 2 2 3 2 3 3 13 3 3 …" at bounding box center [749, 440] width 1076 height 606
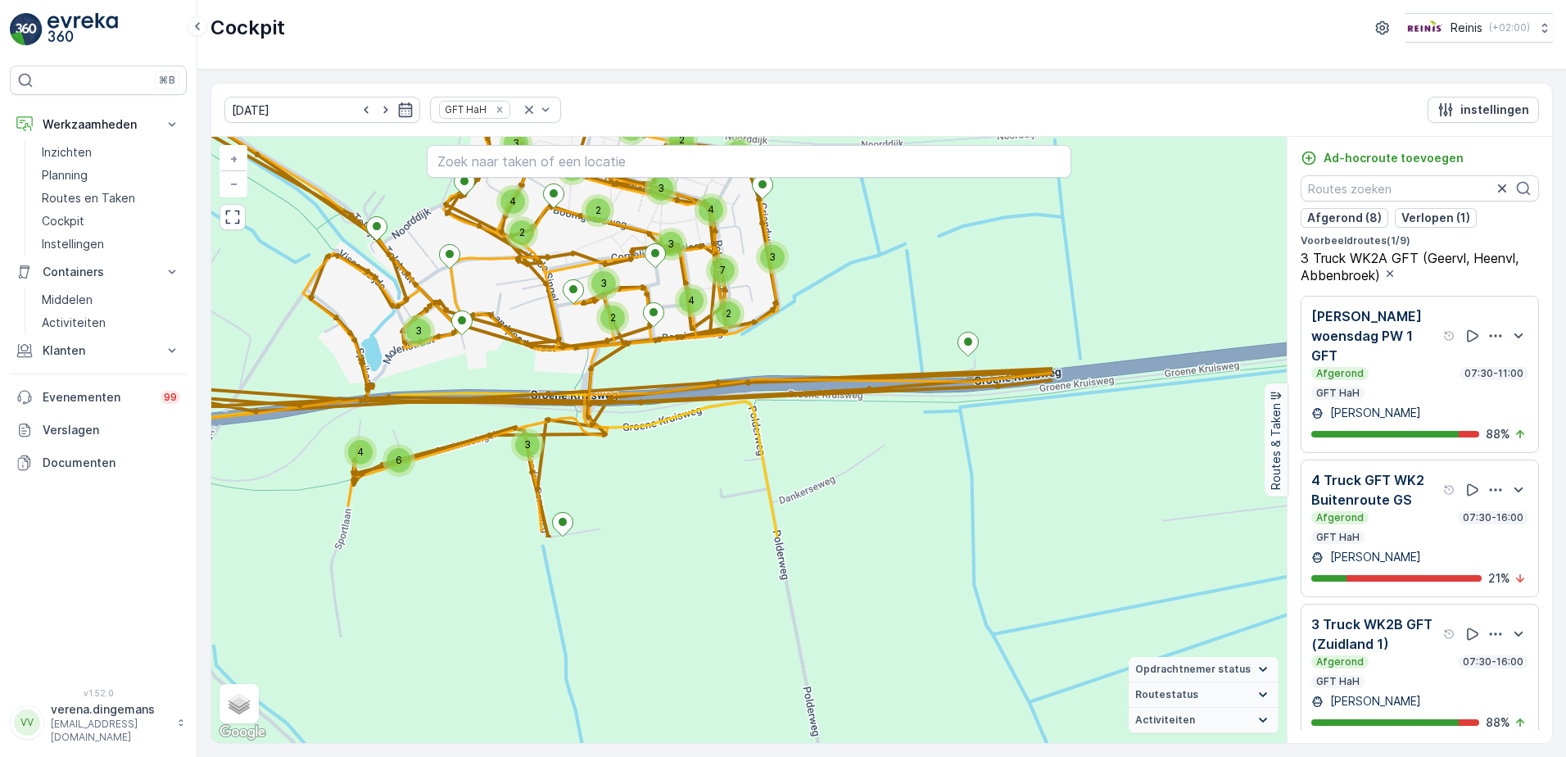
drag, startPoint x: 1036, startPoint y: 617, endPoint x: 693, endPoint y: 360, distance: 428.9
click at [693, 355] on div "2 3 2 2 3 2 5 2 2 2 2 2 3 2 2 3 4 2 3 3 4 2 3 2 3 3 2 4 3 4 6 2 2 4 2 2 2 4 3 7…" at bounding box center [749, 440] width 1076 height 606
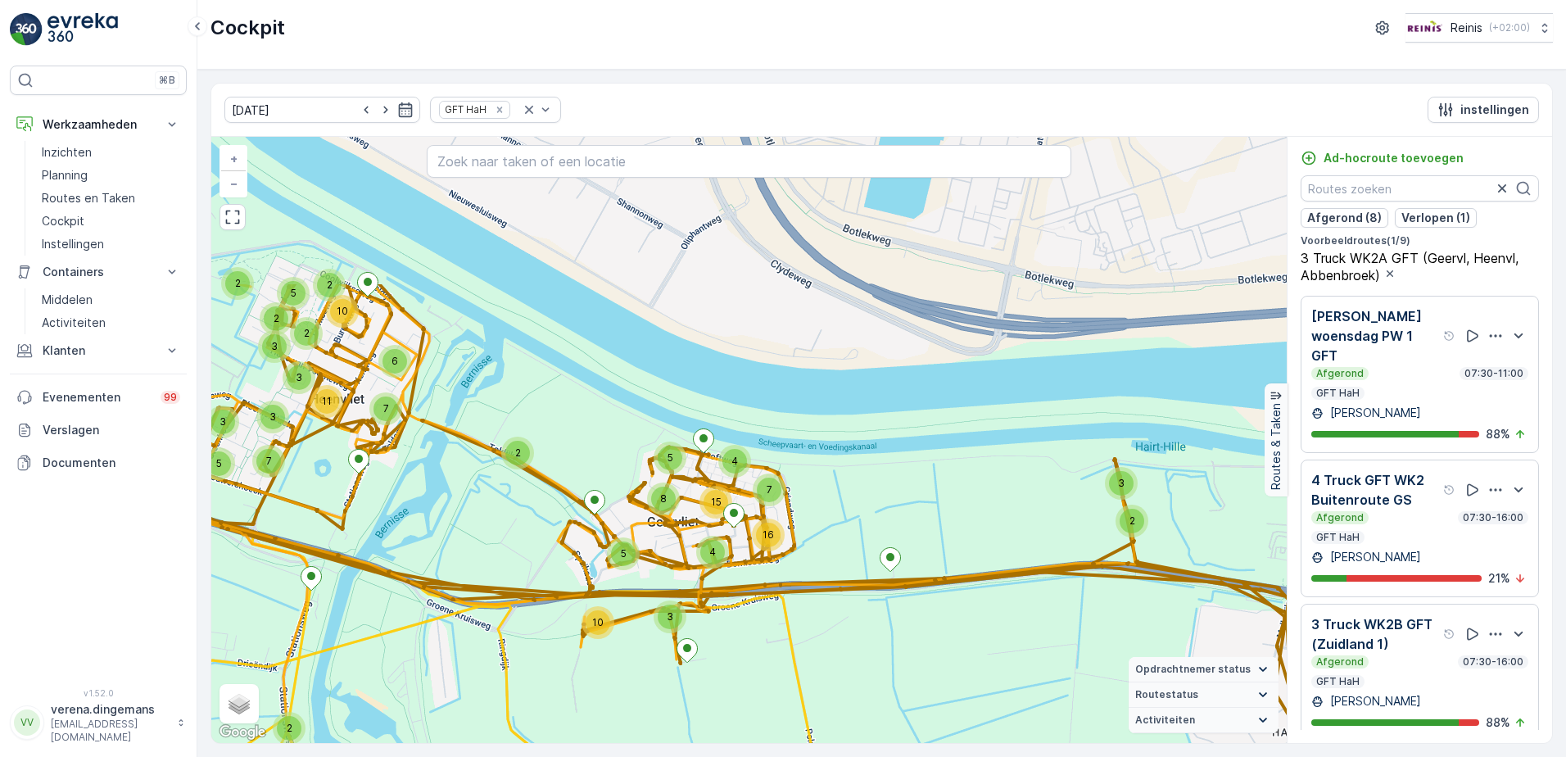
drag, startPoint x: 501, startPoint y: 382, endPoint x: 564, endPoint y: 590, distance: 217.2
click at [564, 590] on div "3 3 7 11 2 3 5 2 2 2 6 10 2 15 5 5 8 3 10 4 7 4 16 5 3 7 6 2 14 18 4 16 5 2 2 3…" at bounding box center [749, 440] width 1076 height 606
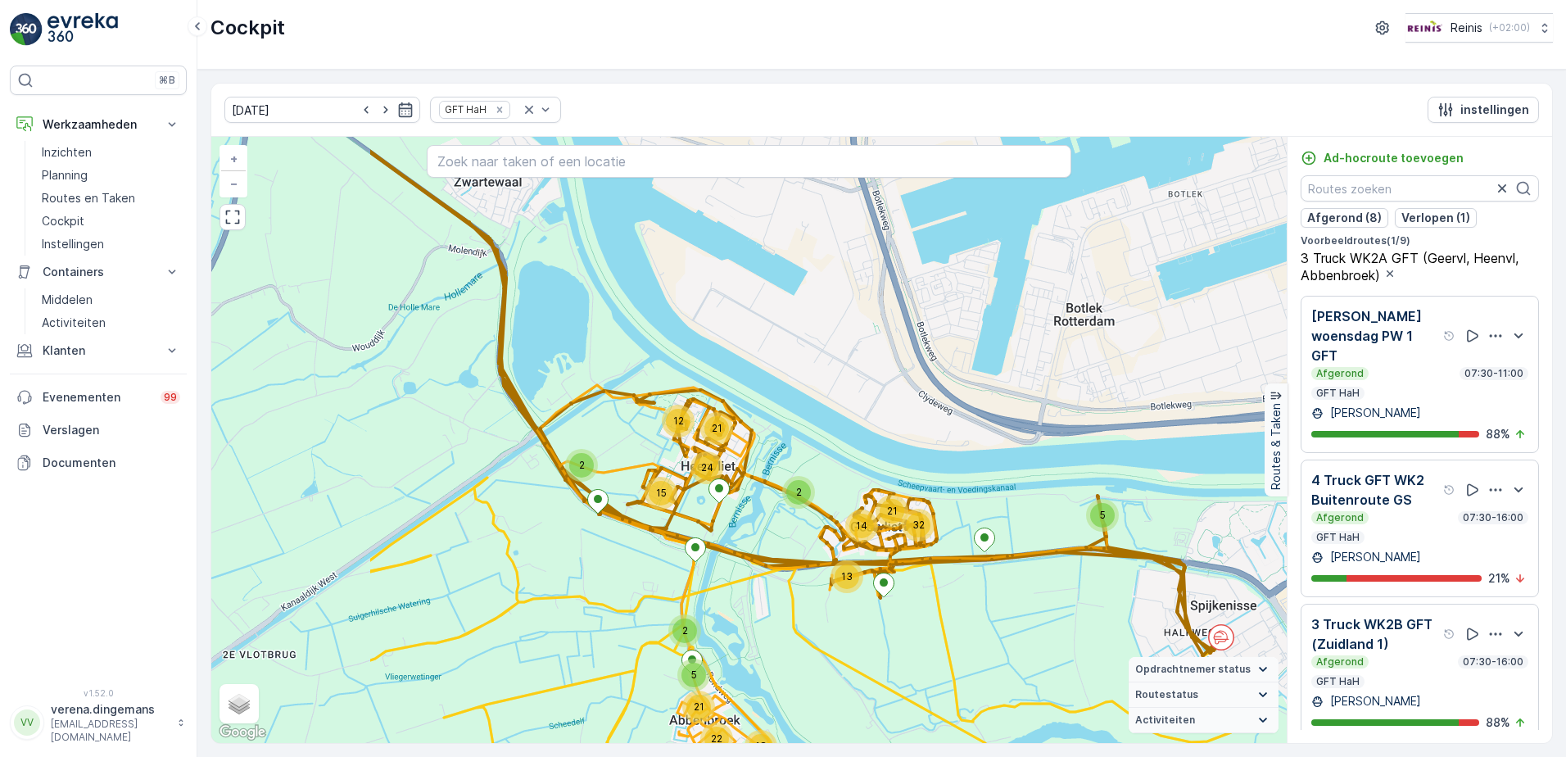
drag, startPoint x: 337, startPoint y: 542, endPoint x: 603, endPoint y: 537, distance: 266.3
click at [603, 537] on div "24 12 21 2 21 14 13 32 15 2 22 18 5 21 2 5 + − Satelliet stappenplan Terrein Hy…" at bounding box center [749, 440] width 1076 height 606
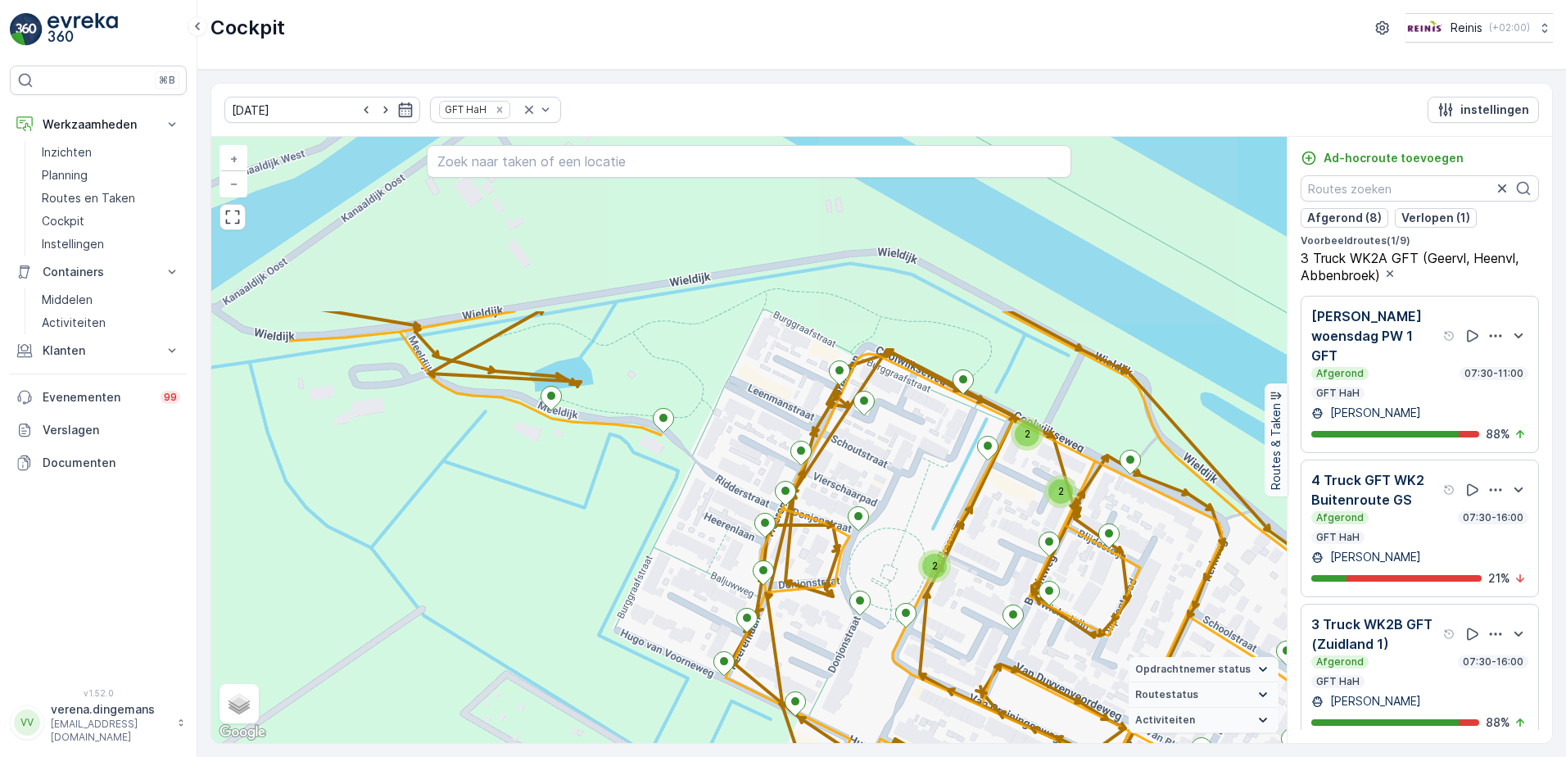
drag, startPoint x: 449, startPoint y: 305, endPoint x: 637, endPoint y: 541, distance: 302.1
click at [637, 541] on div "2 2 2 2 3 2 4 3 2 2 2 3 2 3 3 3 2 4 2 2 3 2 12 2 2 2 2 2 2 2 3 2 2 2 3 2 2 3 2 …" at bounding box center [749, 440] width 1076 height 606
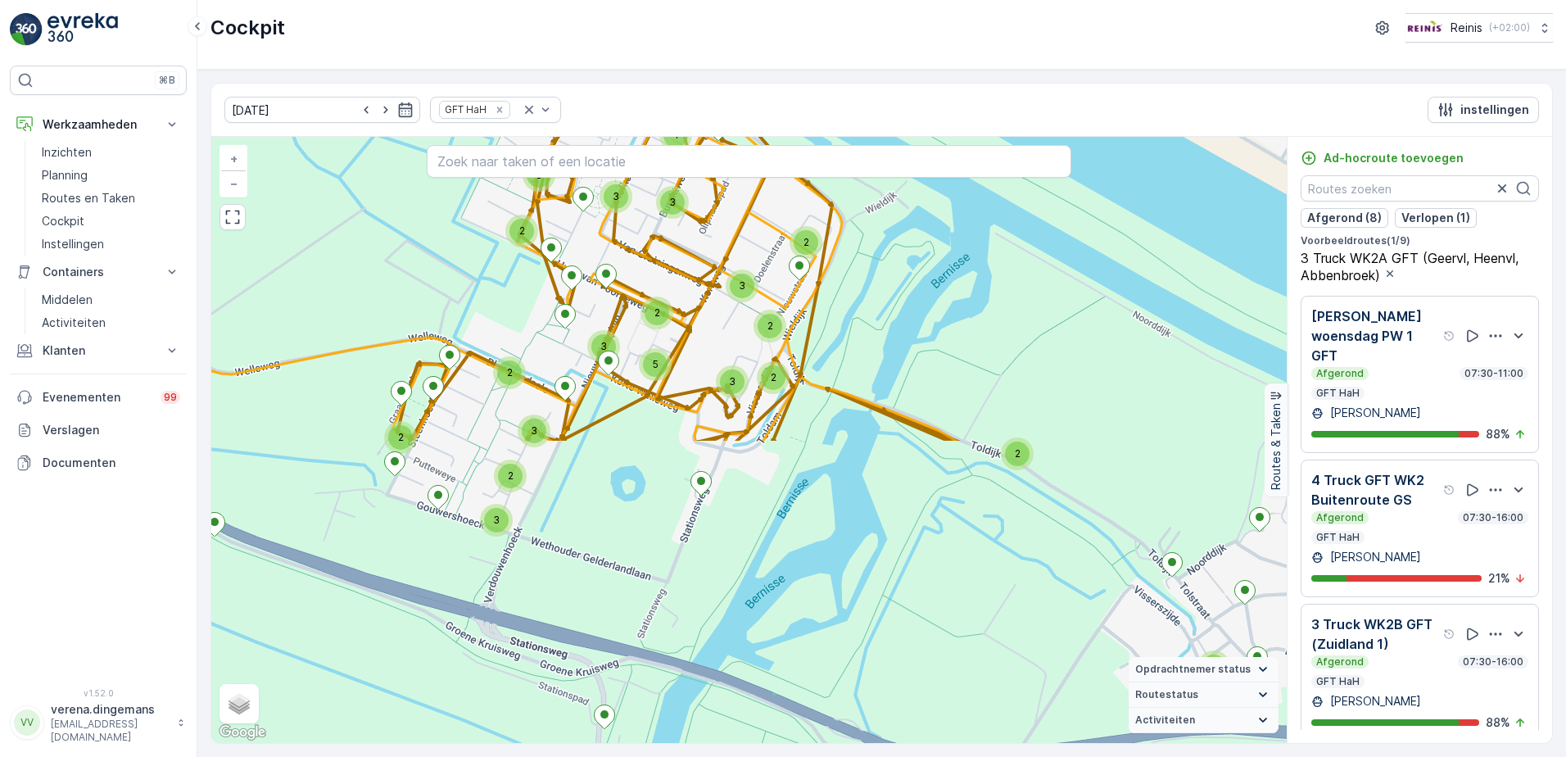
drag, startPoint x: 801, startPoint y: 604, endPoint x: 540, endPoint y: 241, distance: 447.2
click at [540, 241] on div "2 2 2 3 2 3 5 2 3 2 2 3 3 3 4 2 3 3 5 3 2 3 3 3 4 3 4 6 3 2 4 2 2 4 3 7 2 3 2 3…" at bounding box center [749, 440] width 1076 height 606
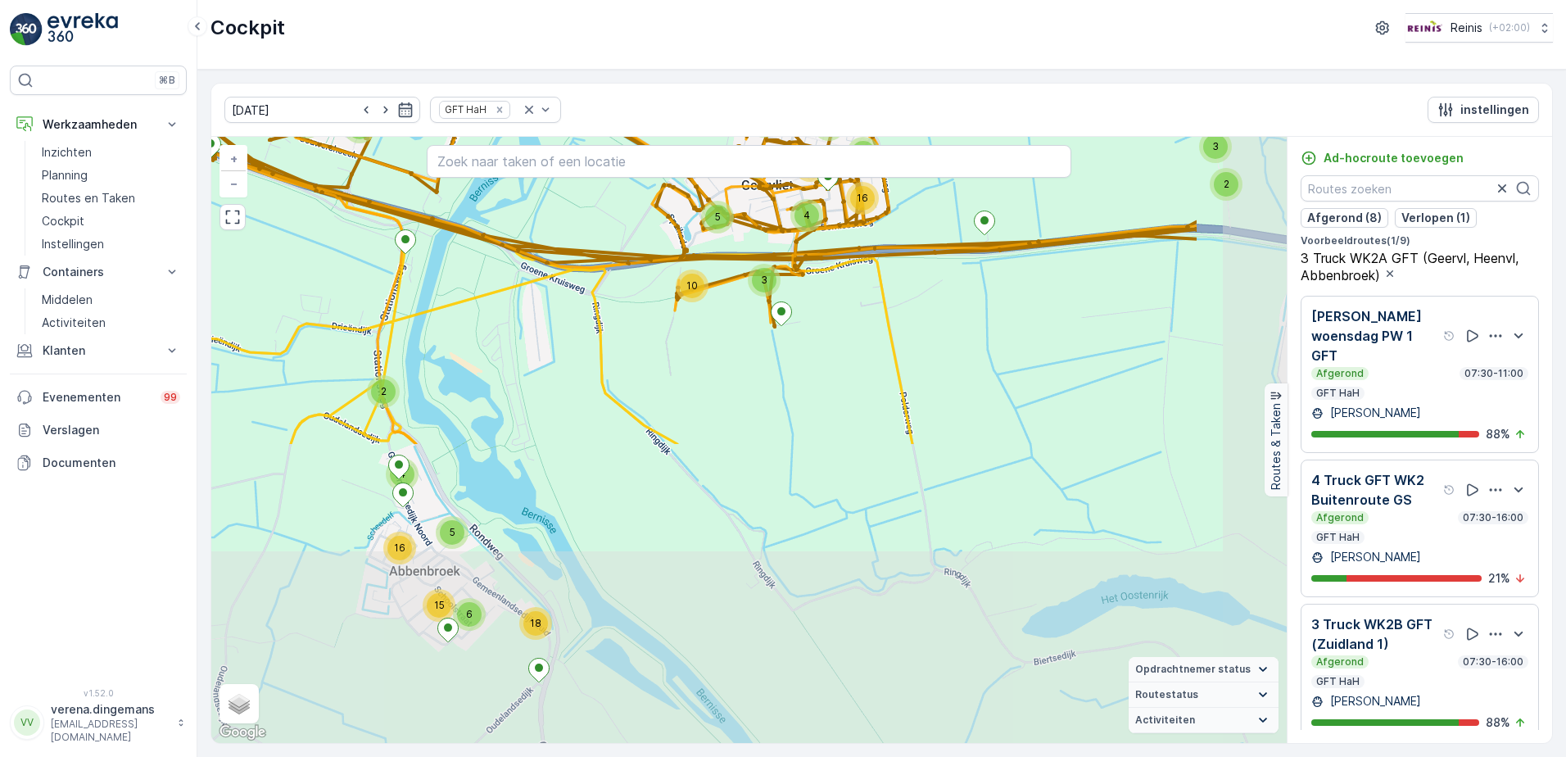
drag, startPoint x: 817, startPoint y: 609, endPoint x: 619, endPoint y: 249, distance: 410.7
click at [619, 249] on div "3 4 7 11 2 2 5 4 6 11 2 15 5 5 8 3 10 4 7 4 16 4 3 8 6 15 18 2 4 16 5 2 3 + − S…" at bounding box center [749, 440] width 1076 height 606
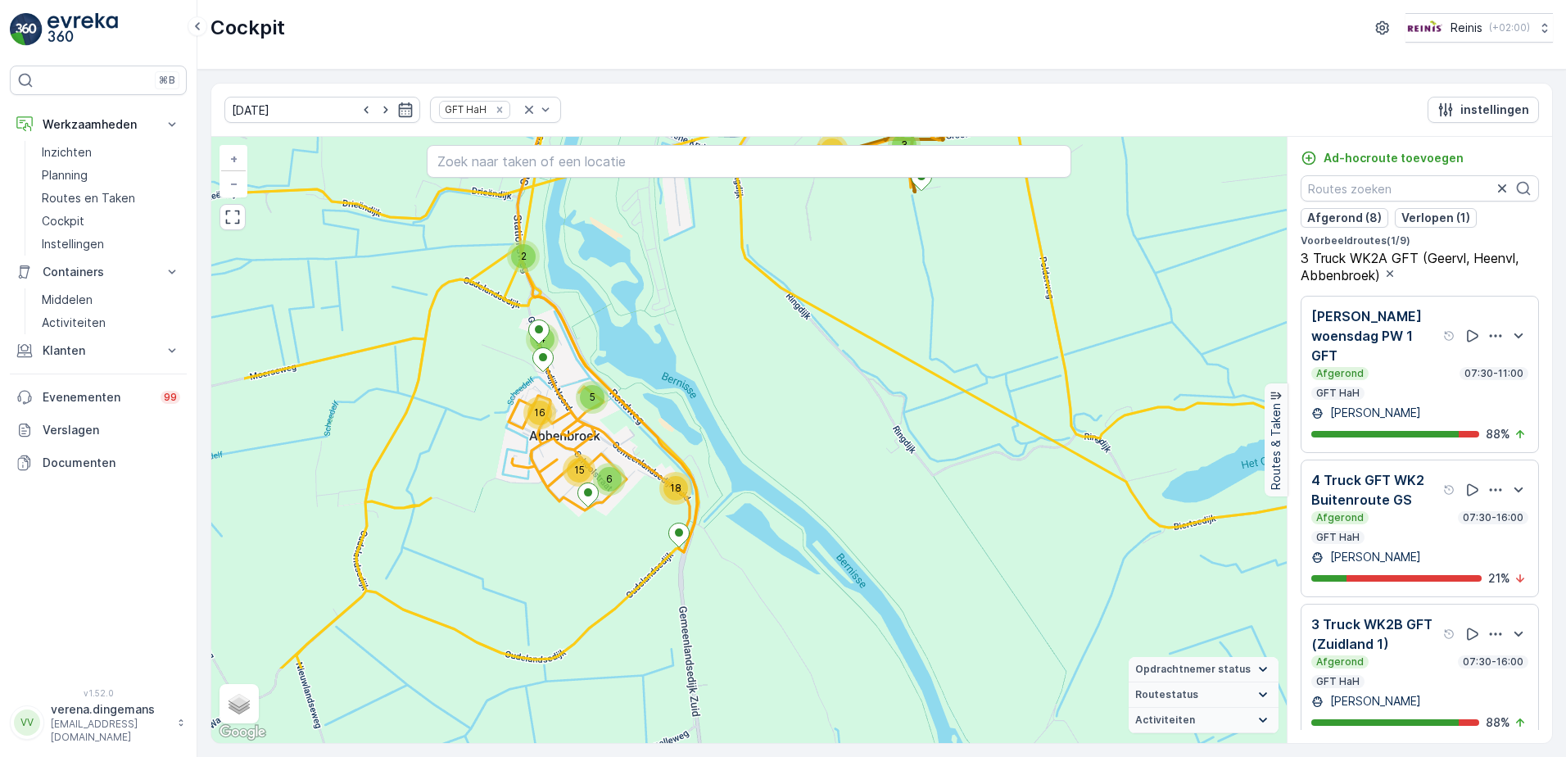
drag, startPoint x: 397, startPoint y: 523, endPoint x: 541, endPoint y: 389, distance: 195.9
click at [541, 389] on div "3 4 7 11 2 2 5 4 6 11 2 15 5 5 8 3 10 4 7 4 16 4 3 8 6 15 18 2 4 16 5 2 3 + − S…" at bounding box center [749, 440] width 1076 height 606
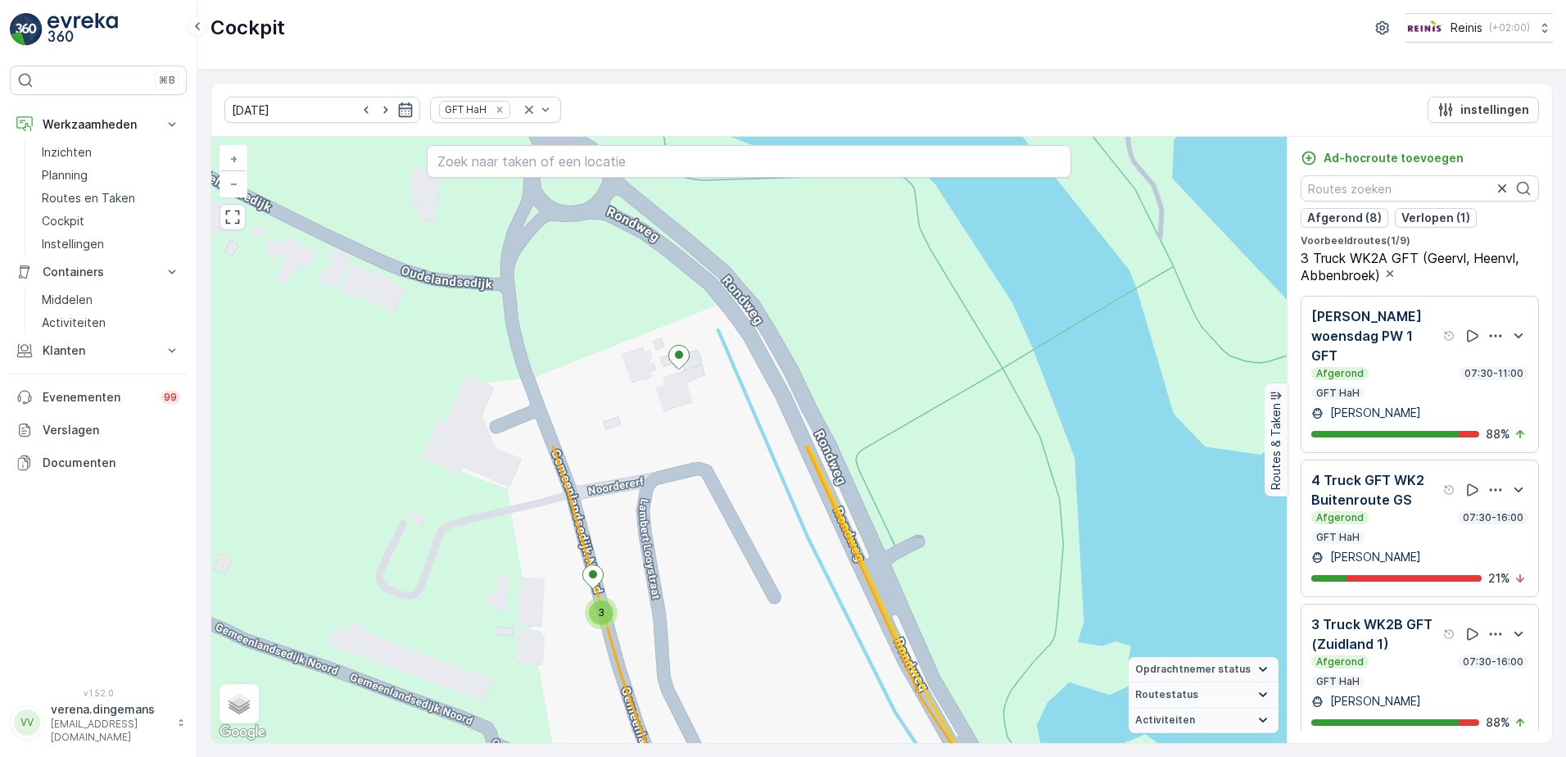
drag, startPoint x: 423, startPoint y: 229, endPoint x: 474, endPoint y: 599, distance: 372.9
click at [474, 599] on div "2 3 2 2 2 3 2 2 2 2 2 2 2 2 2 3 2 2 2 3 3 4 2 9 3 2 2 3 2 2 2 2 + − Satelliet s…" at bounding box center [749, 440] width 1076 height 606
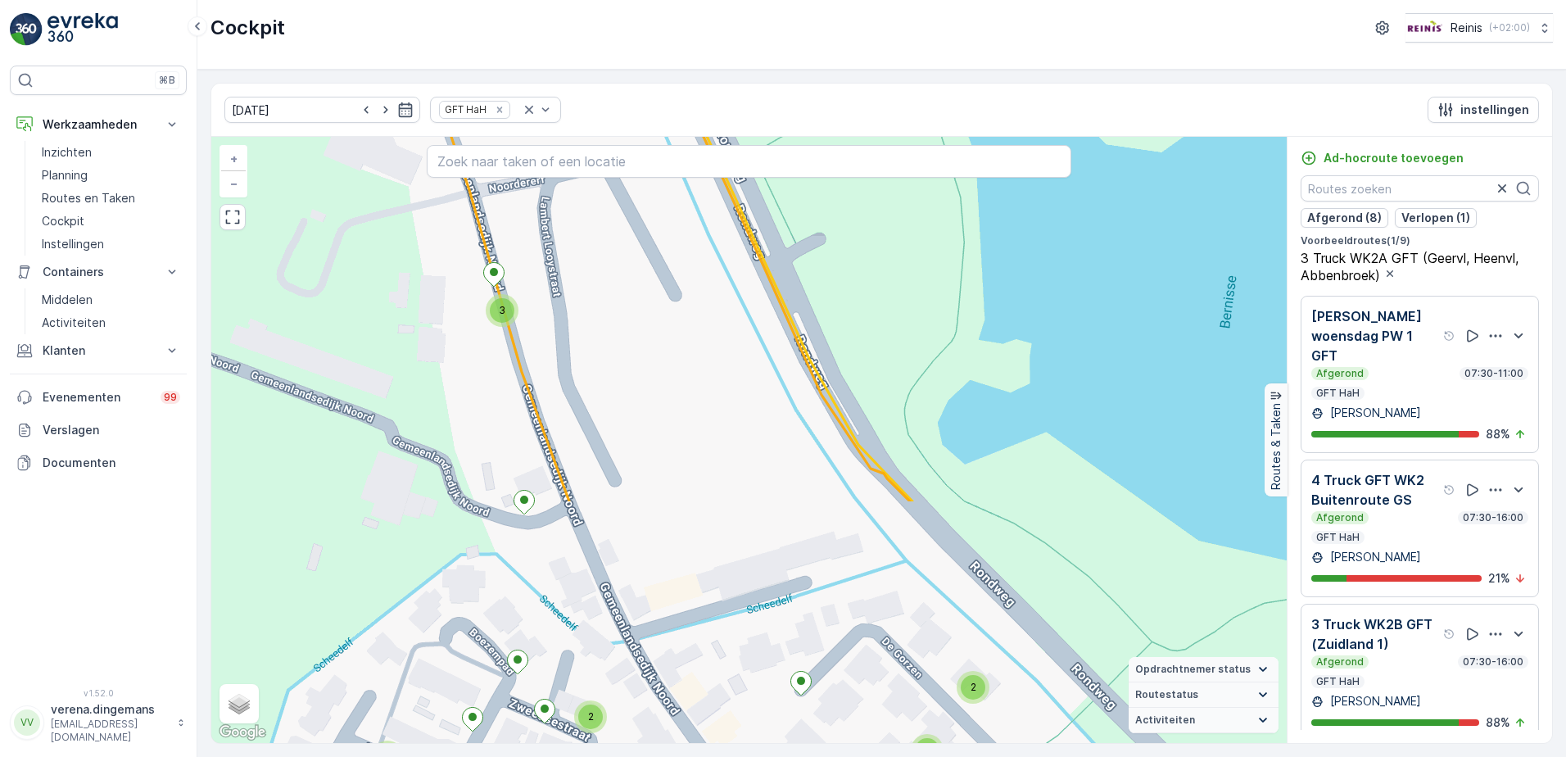
drag, startPoint x: 455, startPoint y: 578, endPoint x: 358, endPoint y: 280, distance: 312.9
click at [360, 279] on div "2 3 2 2 2 3 2 2 2 2 2 2 2 2 2 3 2 2 2 3 3 4 2 9 3 2 2 3 2 2 2 2 + − Satelliet s…" at bounding box center [749, 440] width 1076 height 606
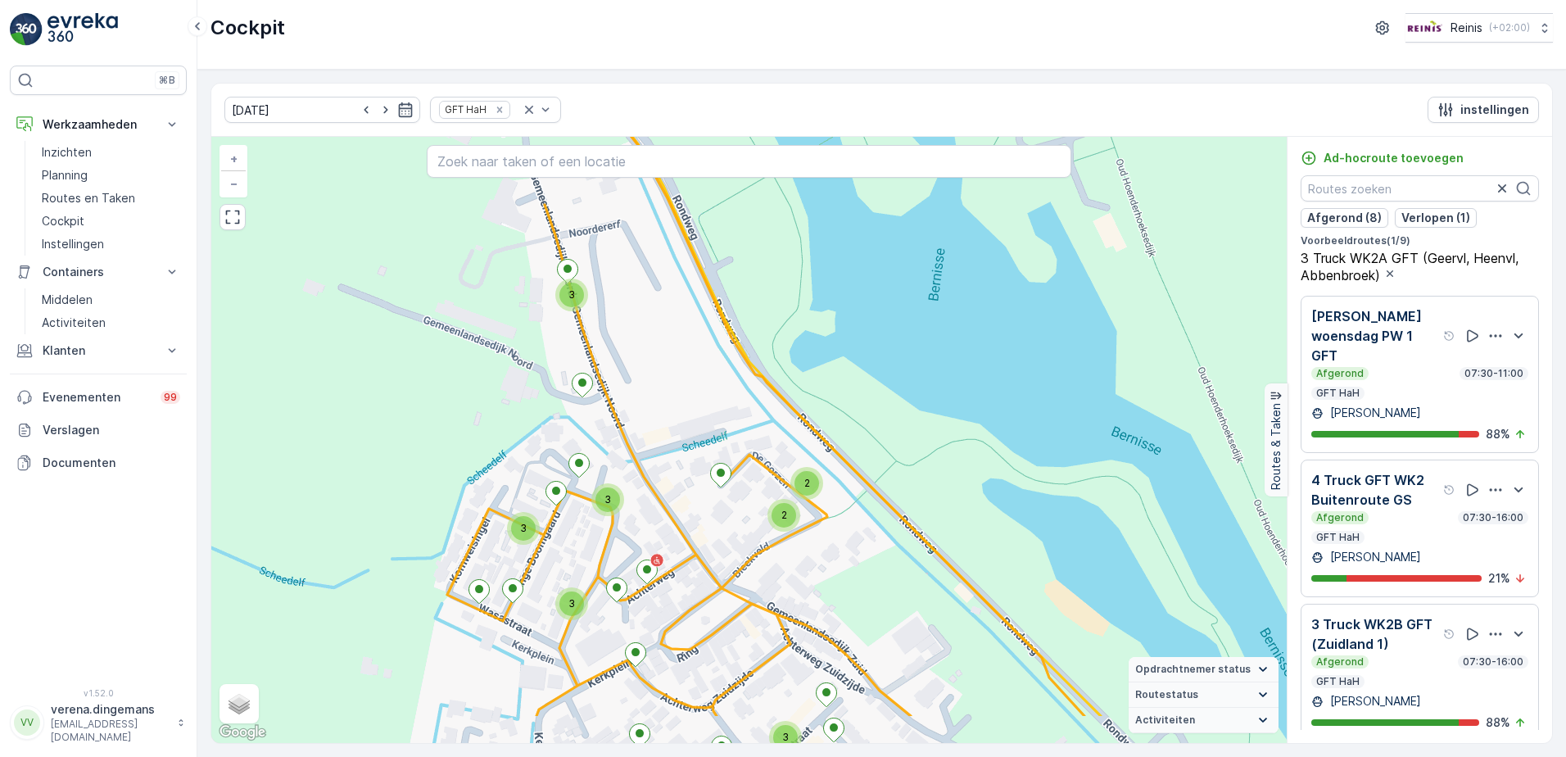
drag, startPoint x: 386, startPoint y: 560, endPoint x: 474, endPoint y: 473, distance: 124.5
click at [474, 473] on div "2 2 2 3 2 2 2 2 2 2 2 2 2 2 3 2 3 2 4 2 2 3 2 2 3 2 2 3 2 3 2 2 3 2 3 4 12 3 3 …" at bounding box center [749, 440] width 1076 height 606
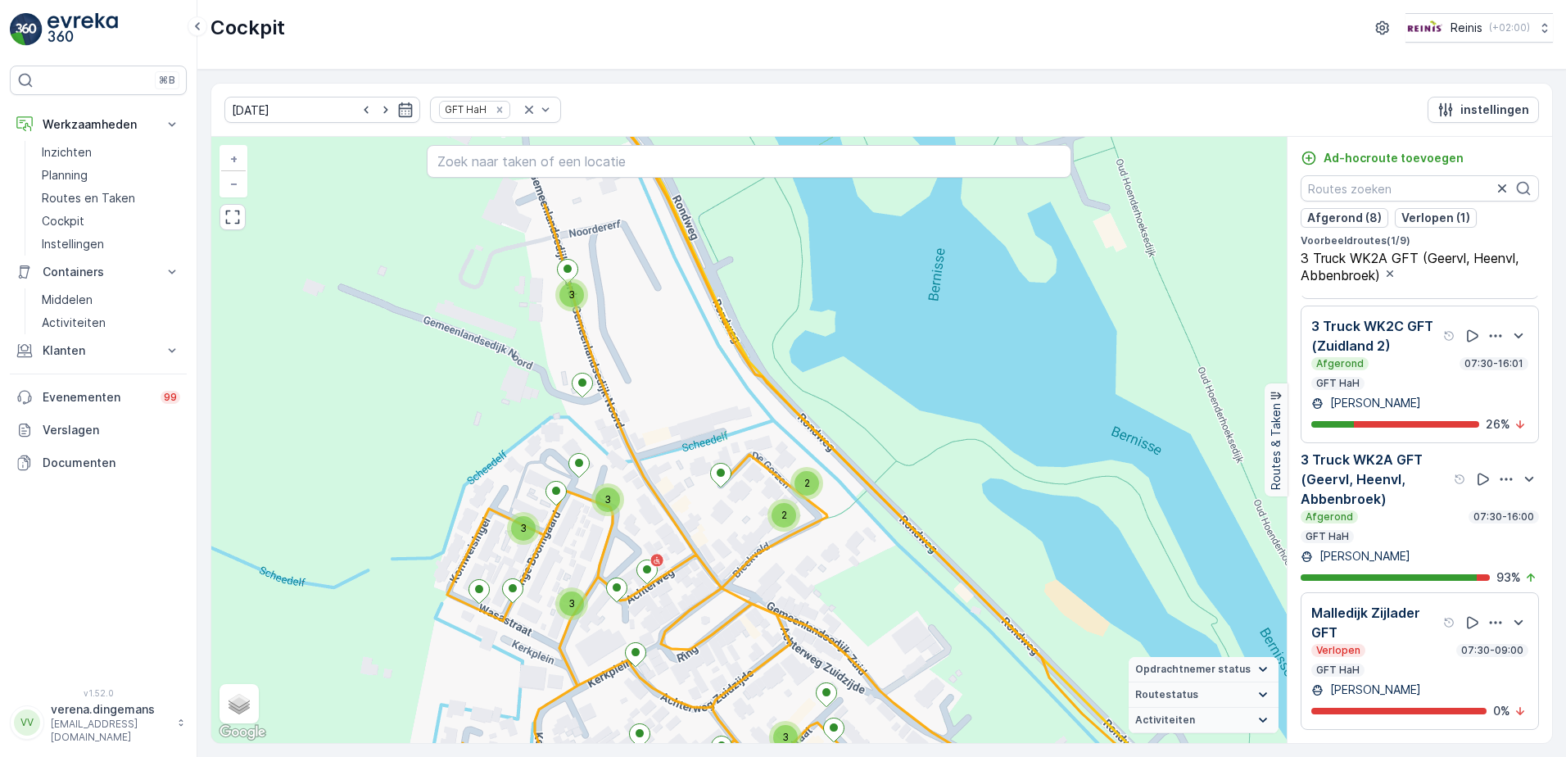
click at [1389, 467] on p "3 Truck WK2A GFT (Geervl, Heenvl, Abbenbroek)" at bounding box center [1376, 479] width 150 height 59
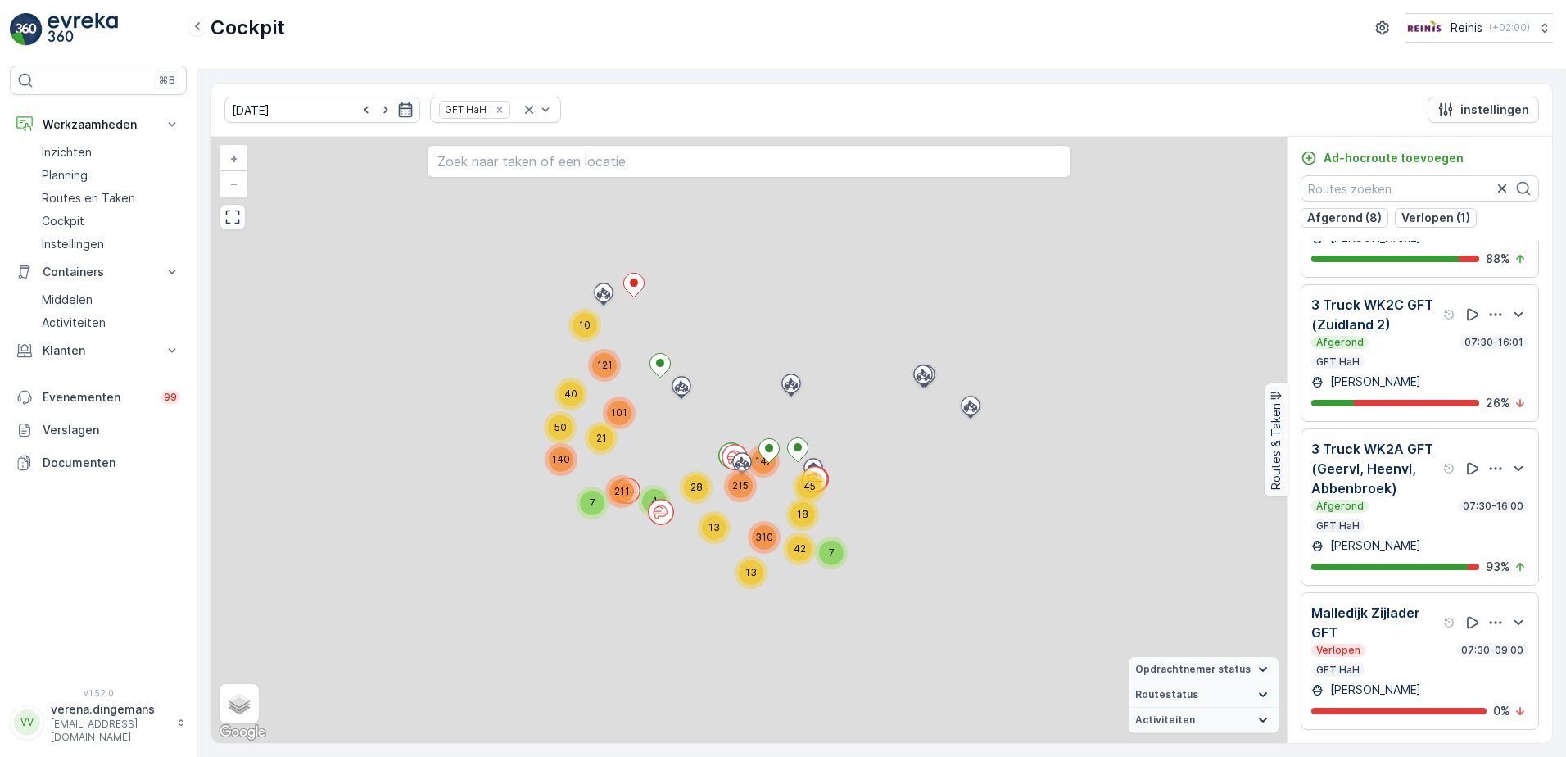
scroll to position [940, 0]
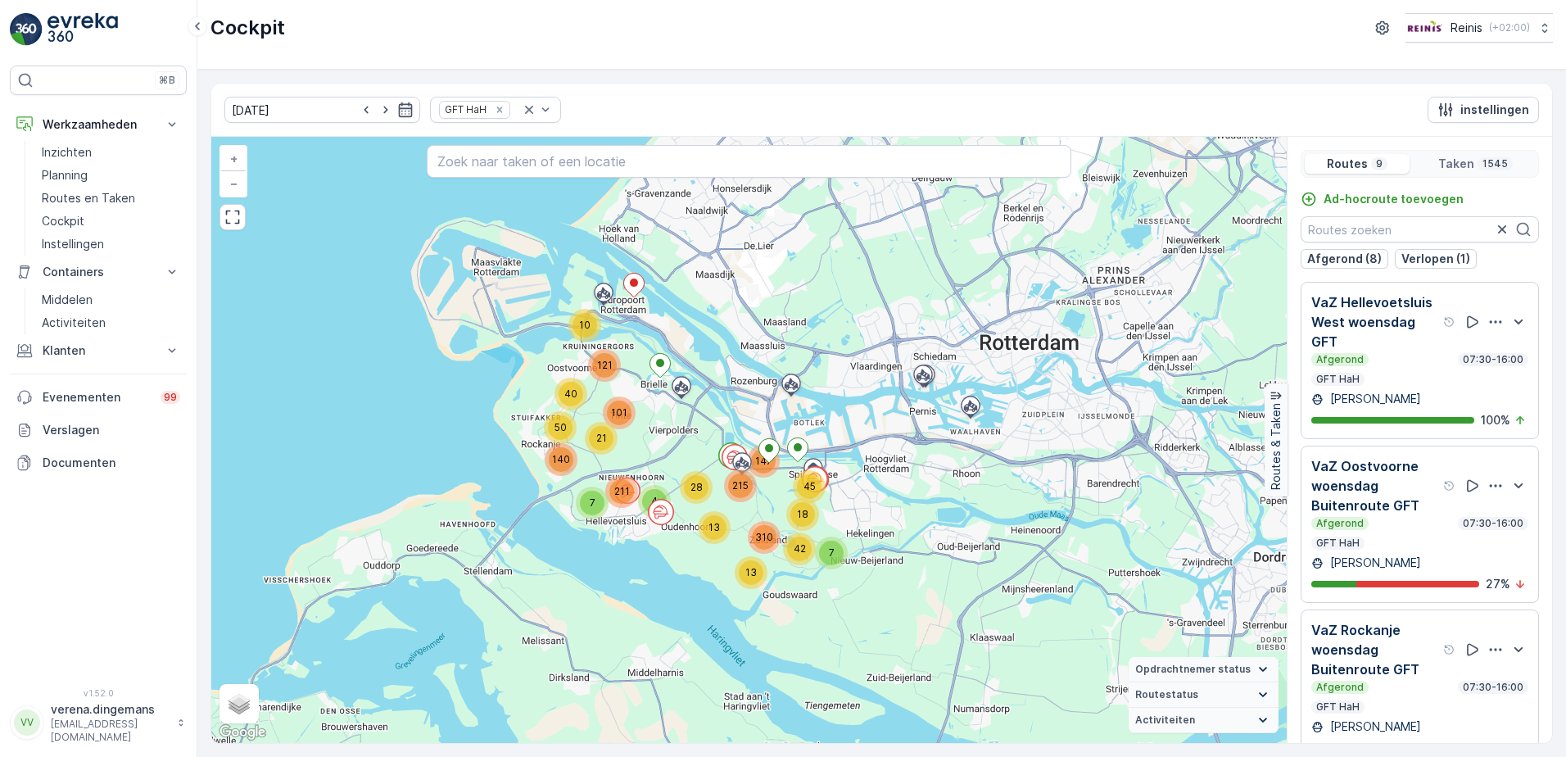
scroll to position [940, 0]
